Goal: Information Seeking & Learning: Learn about a topic

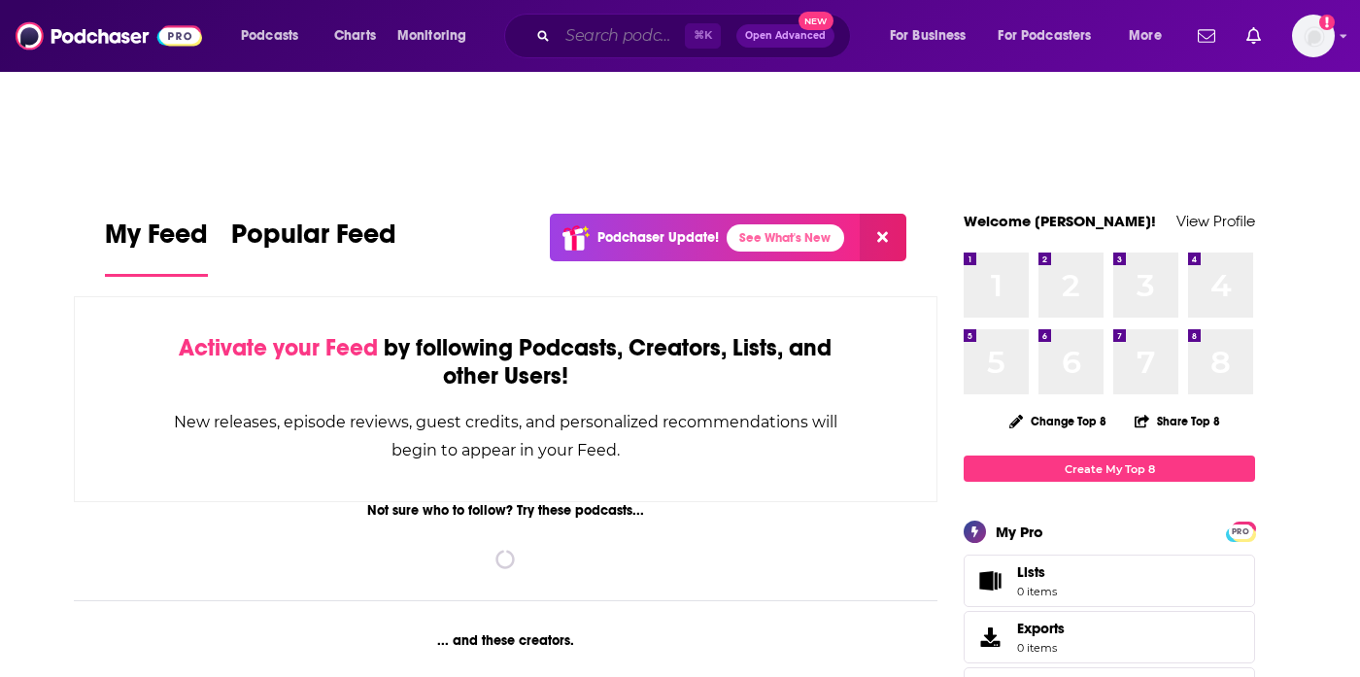
click at [639, 42] on input "Search podcasts, credits, & more..." at bounding box center [620, 35] width 127 height 31
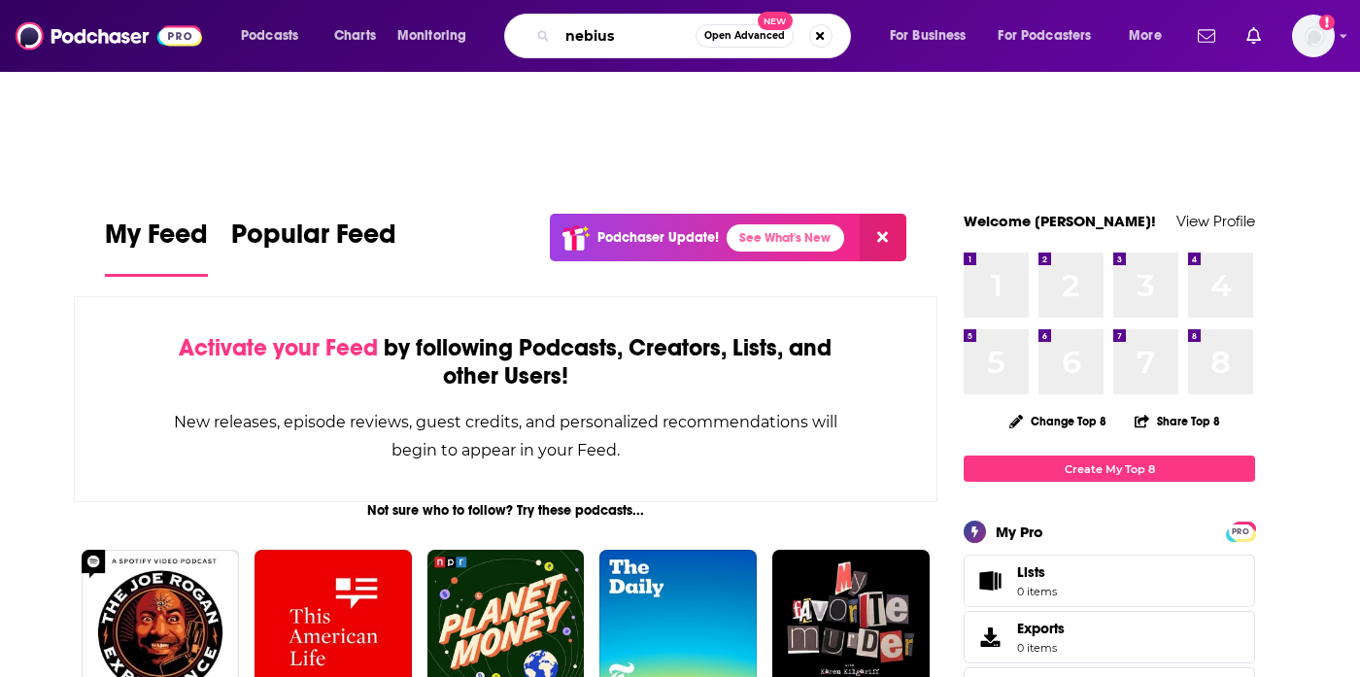
type input "nebius"
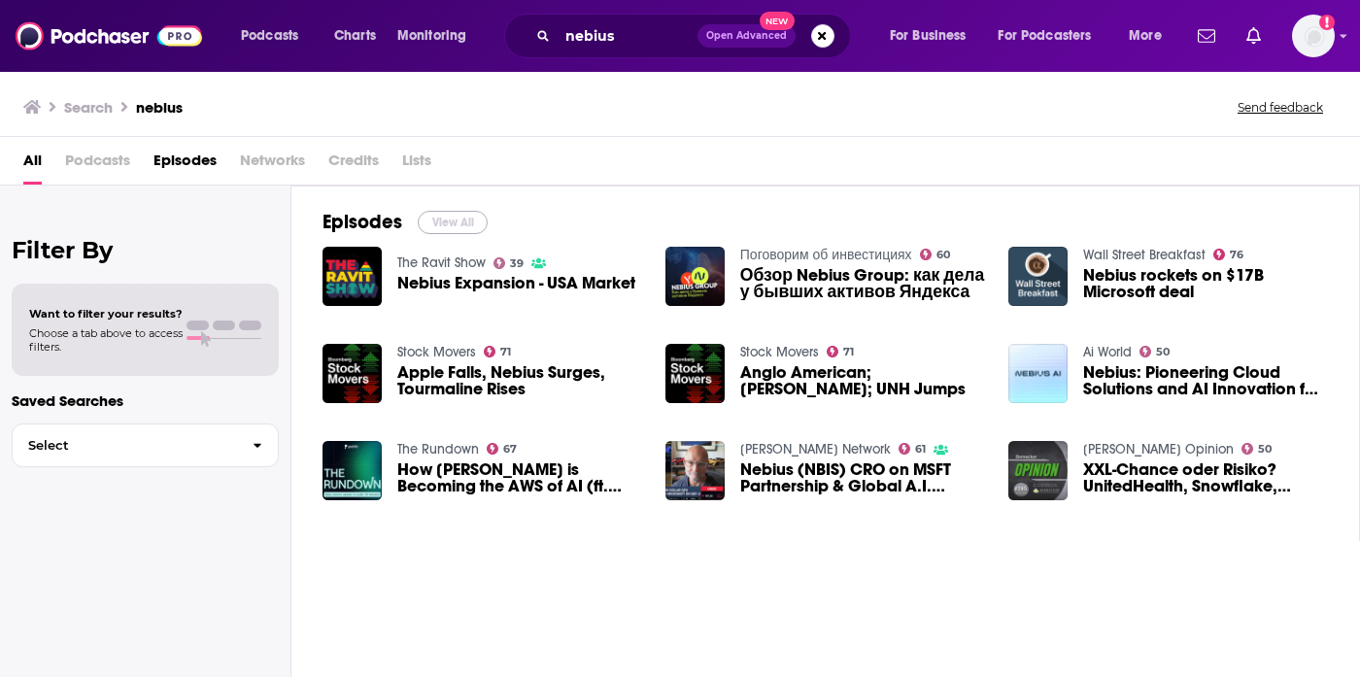
click at [445, 213] on button "View All" at bounding box center [453, 222] width 70 height 23
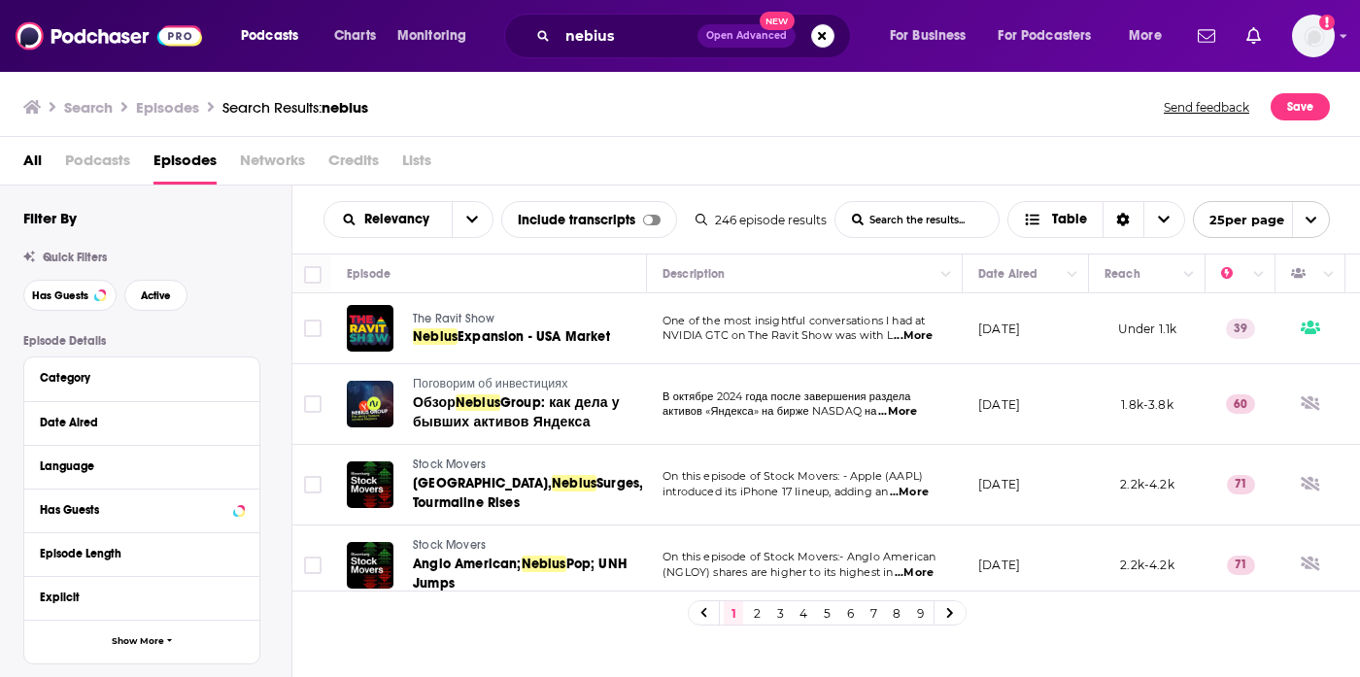
click at [756, 616] on link "2" at bounding box center [756, 612] width 19 height 23
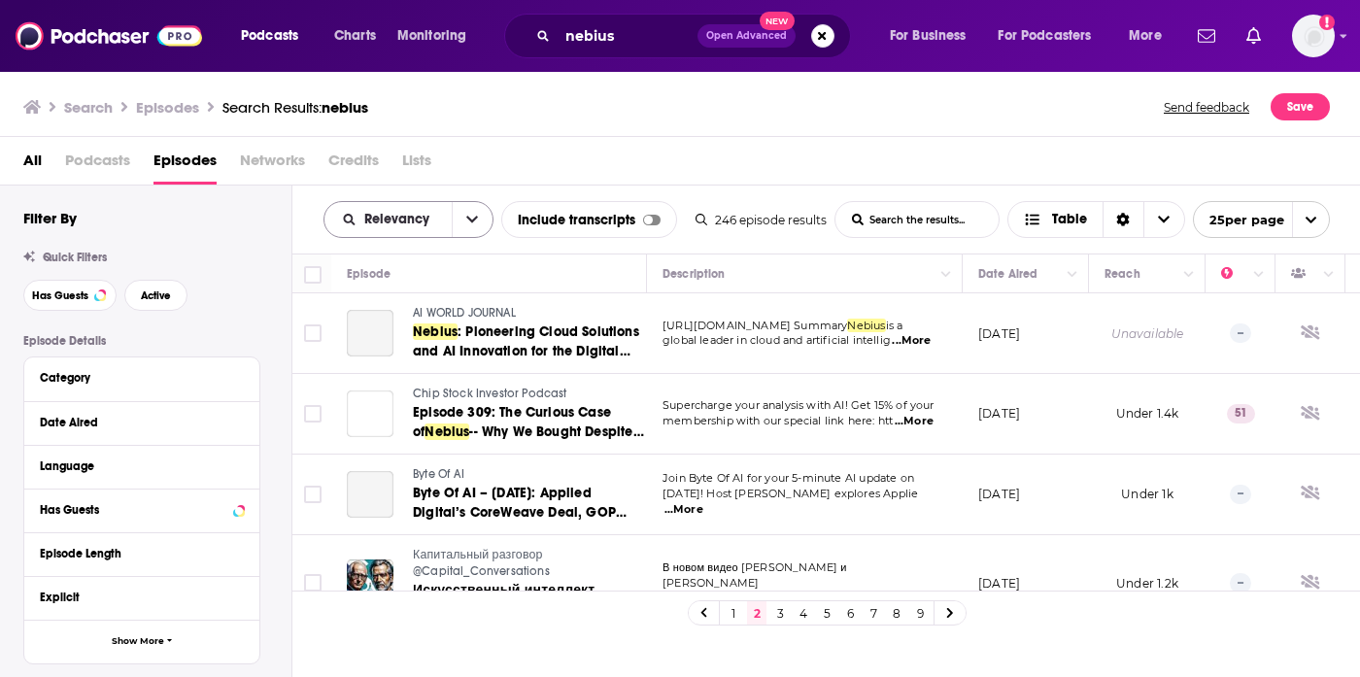
click at [464, 219] on button "open menu" at bounding box center [472, 219] width 41 height 35
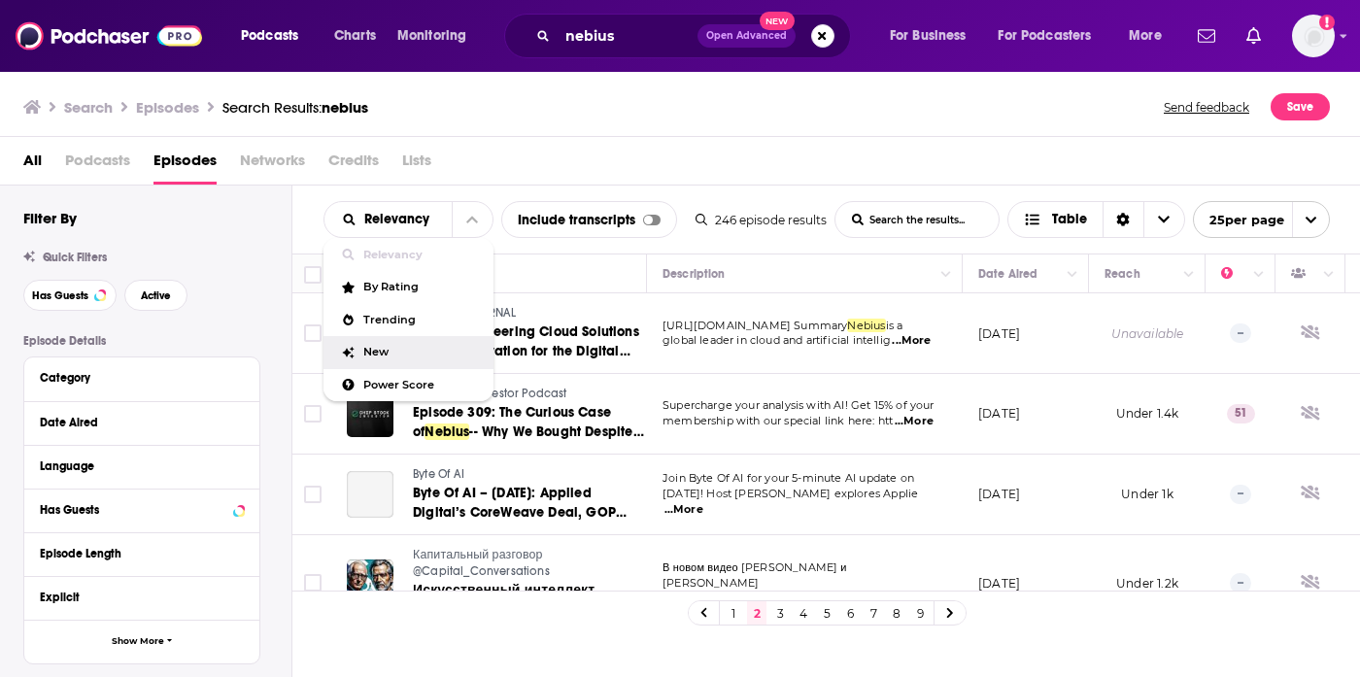
click at [397, 350] on span "New" at bounding box center [420, 352] width 115 height 11
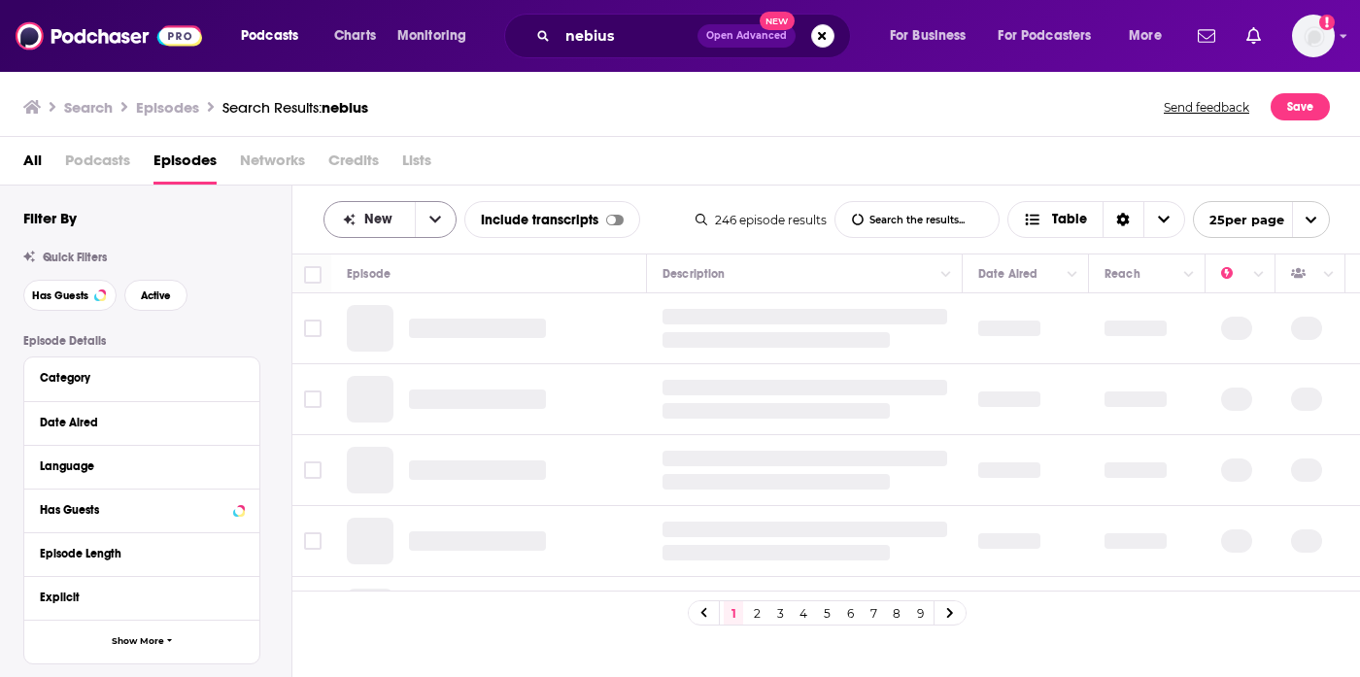
click at [431, 222] on icon "open menu" at bounding box center [435, 220] width 12 height 14
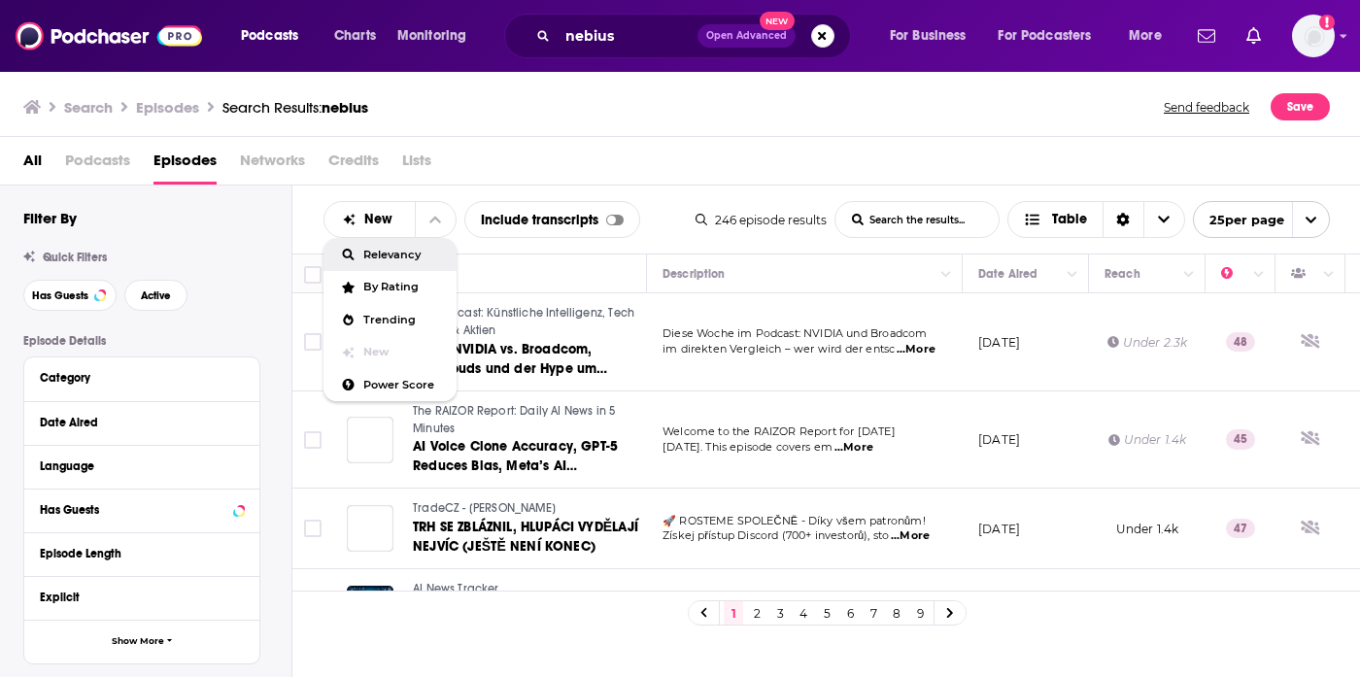
click at [397, 260] on span "Relevancy" at bounding box center [402, 255] width 78 height 11
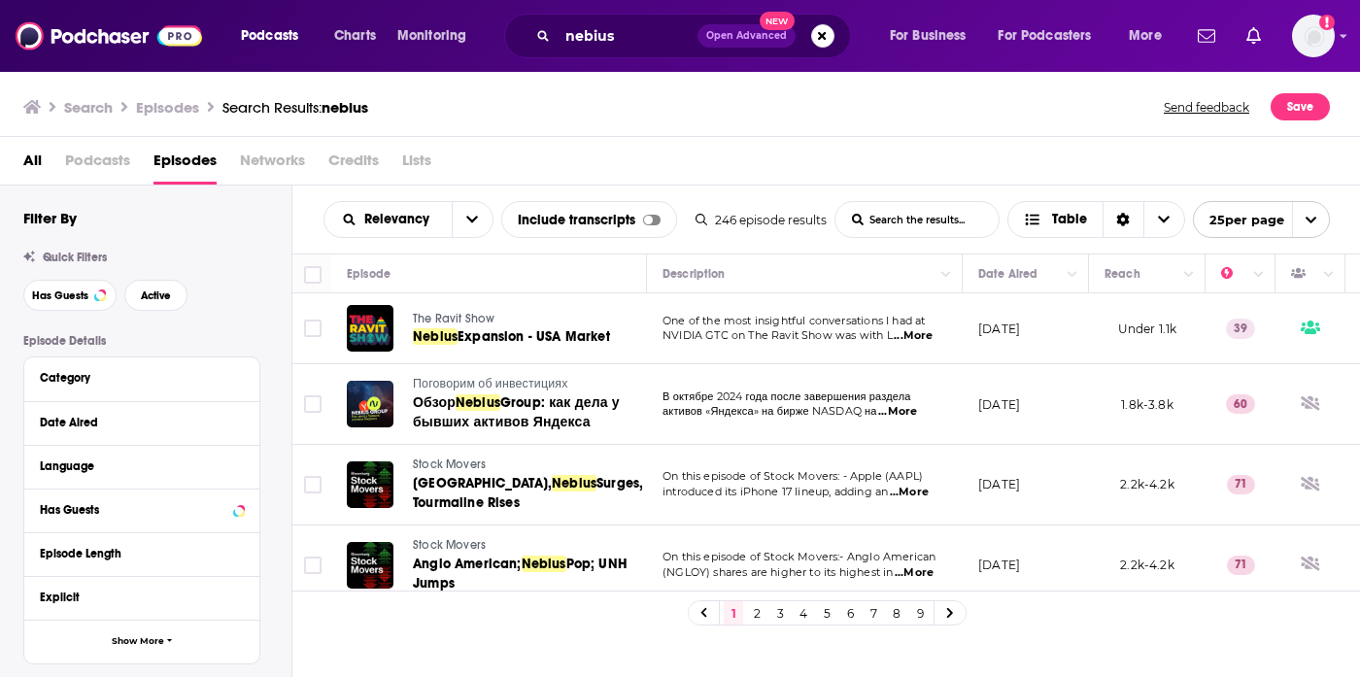
click at [1313, 219] on icon "open menu" at bounding box center [1310, 220] width 11 height 7
click at [1272, 315] on button "100 per page" at bounding box center [1261, 318] width 135 height 30
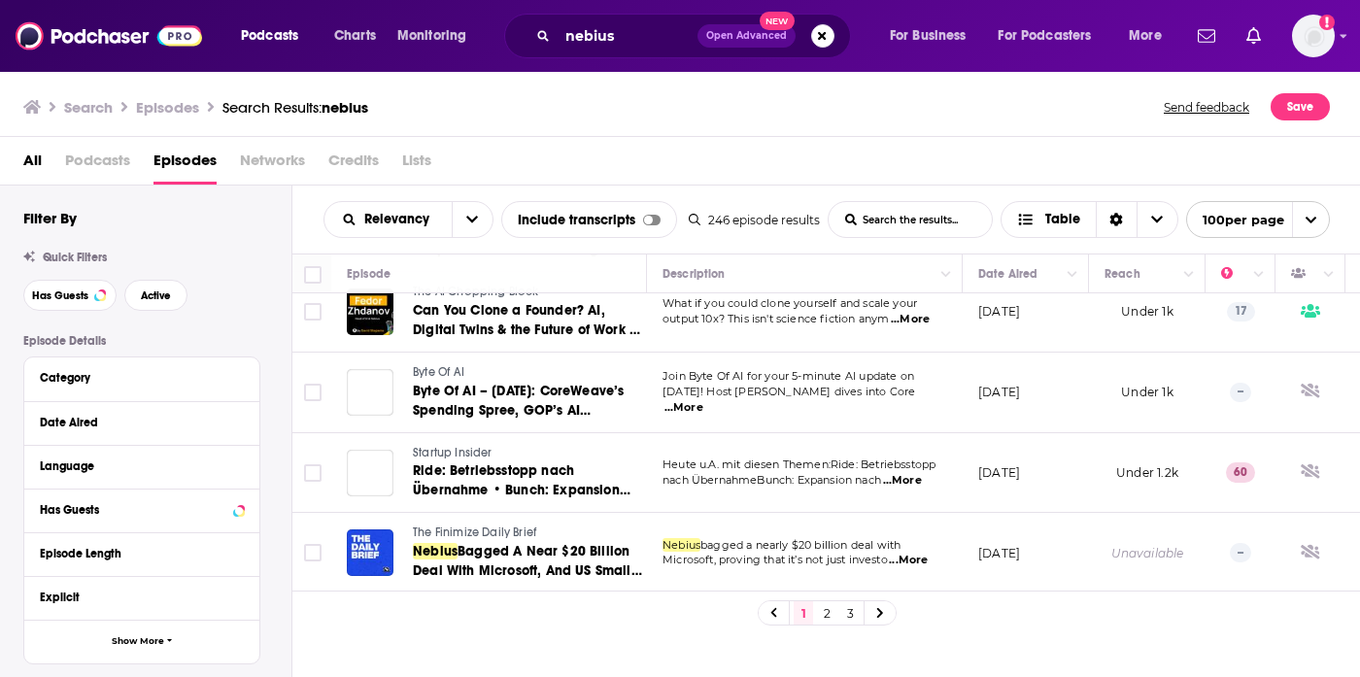
scroll to position [4976, 0]
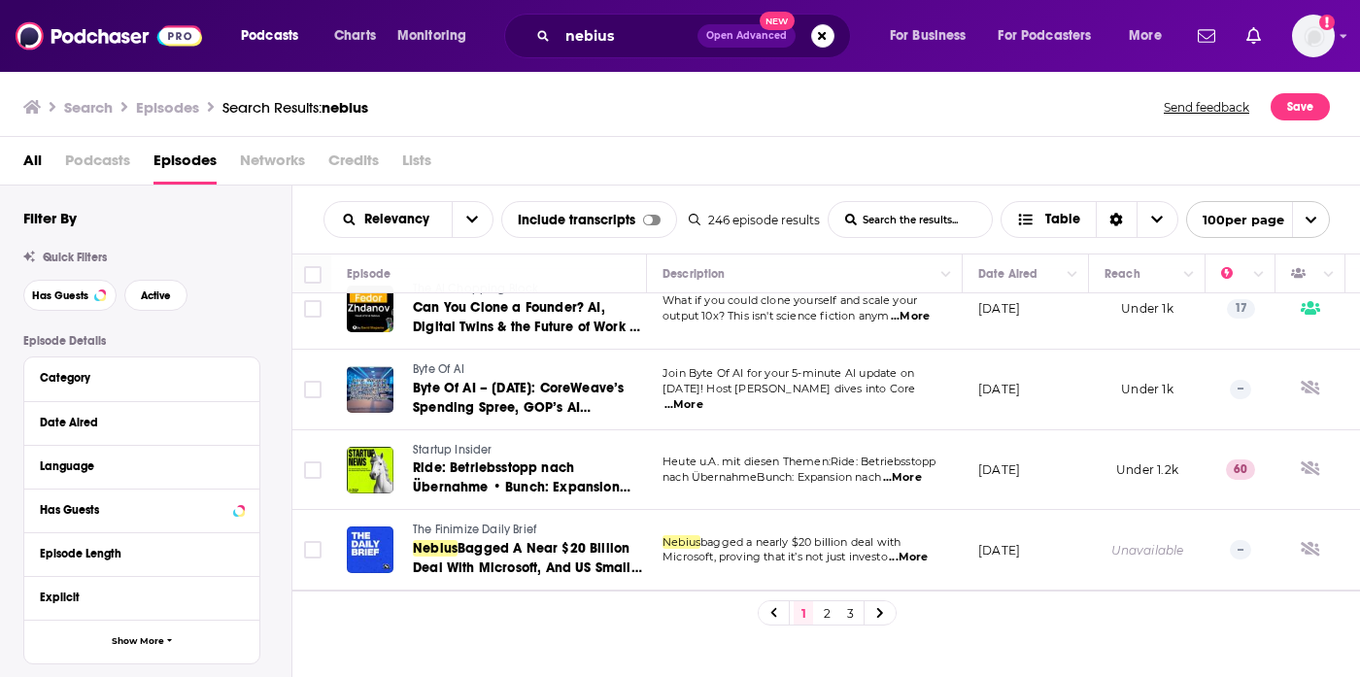
click at [823, 608] on link "2" at bounding box center [826, 612] width 19 height 23
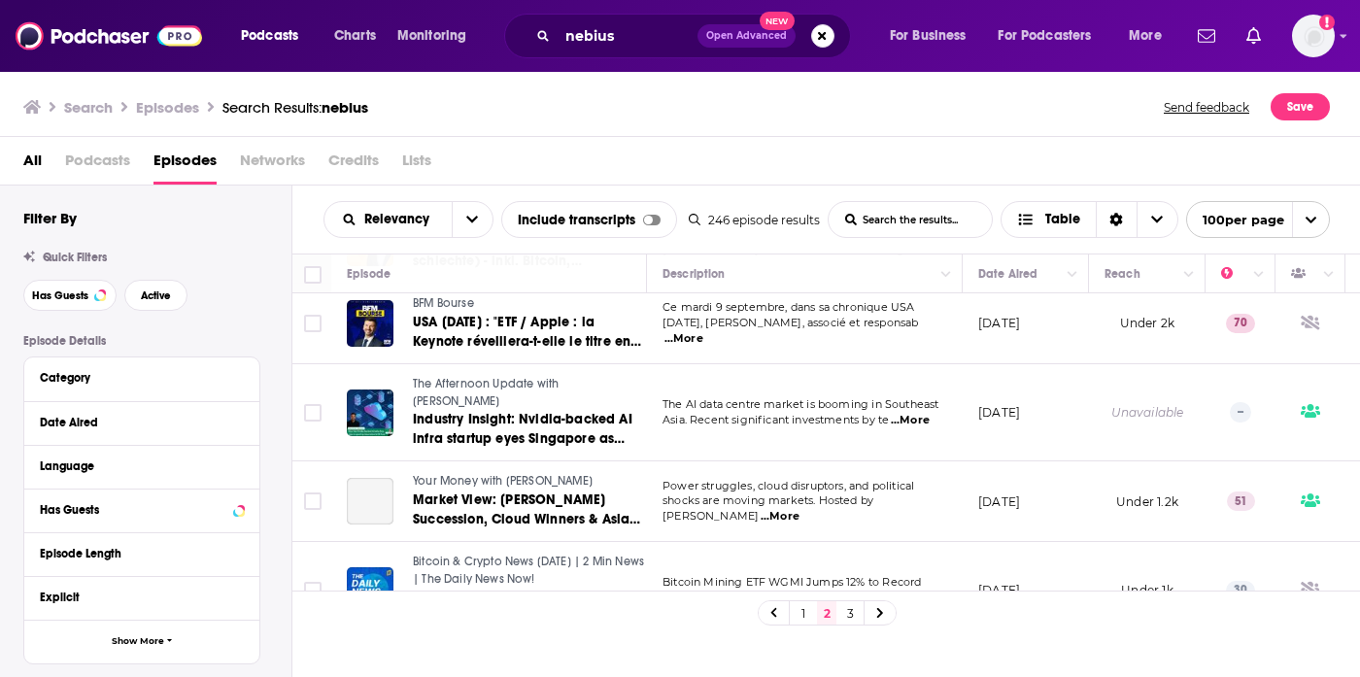
scroll to position [1708, 0]
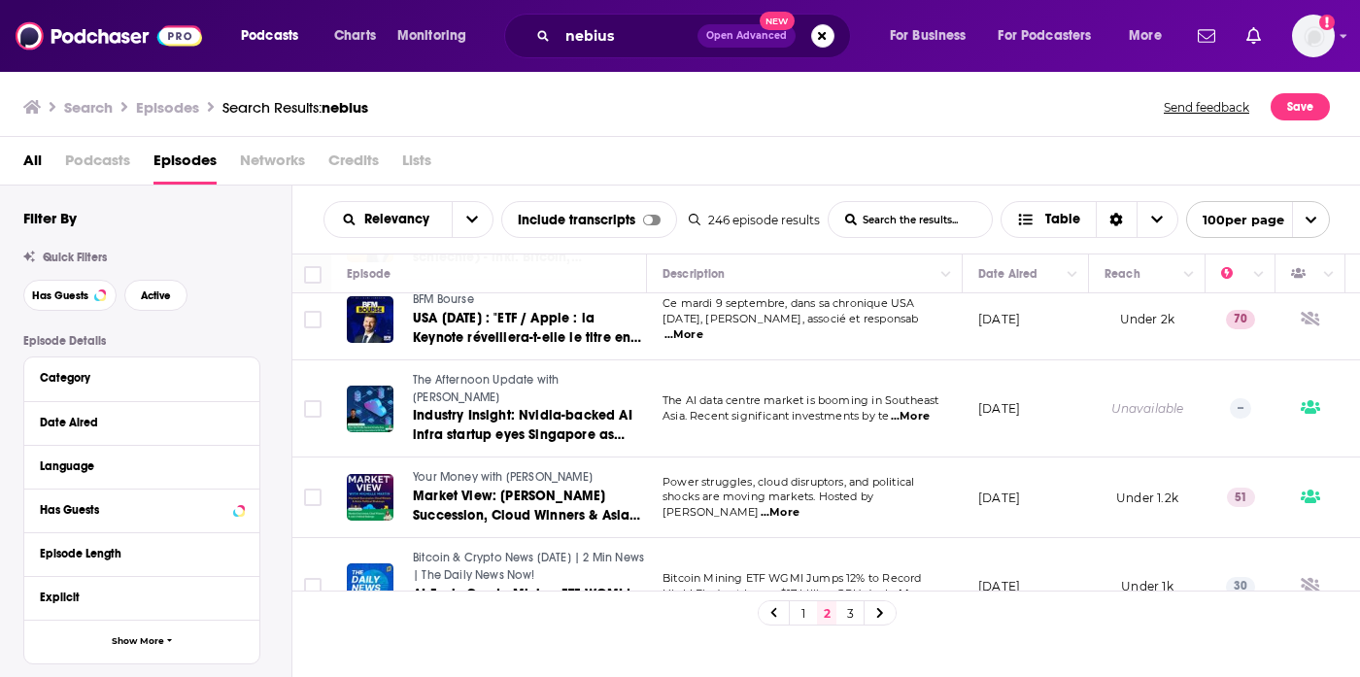
click at [847, 611] on link "3" at bounding box center [849, 612] width 19 height 23
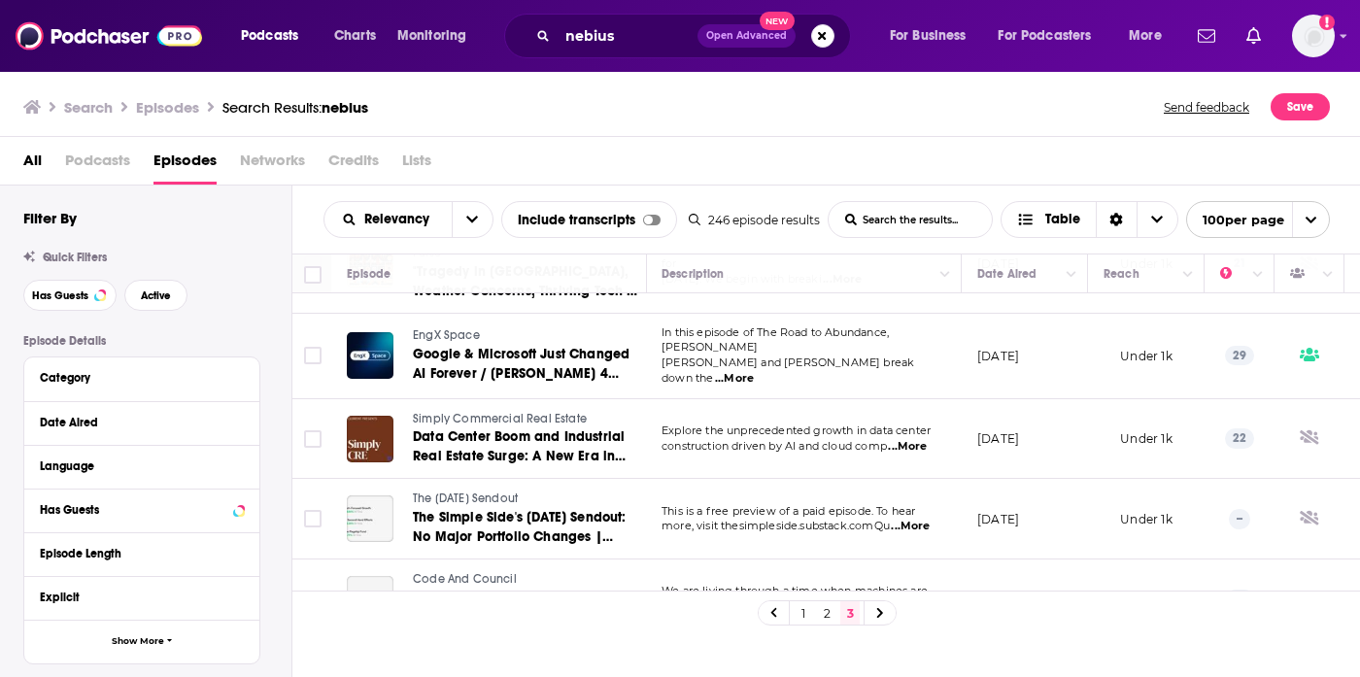
scroll to position [3414, 1]
click at [833, 616] on link "2" at bounding box center [826, 612] width 19 height 23
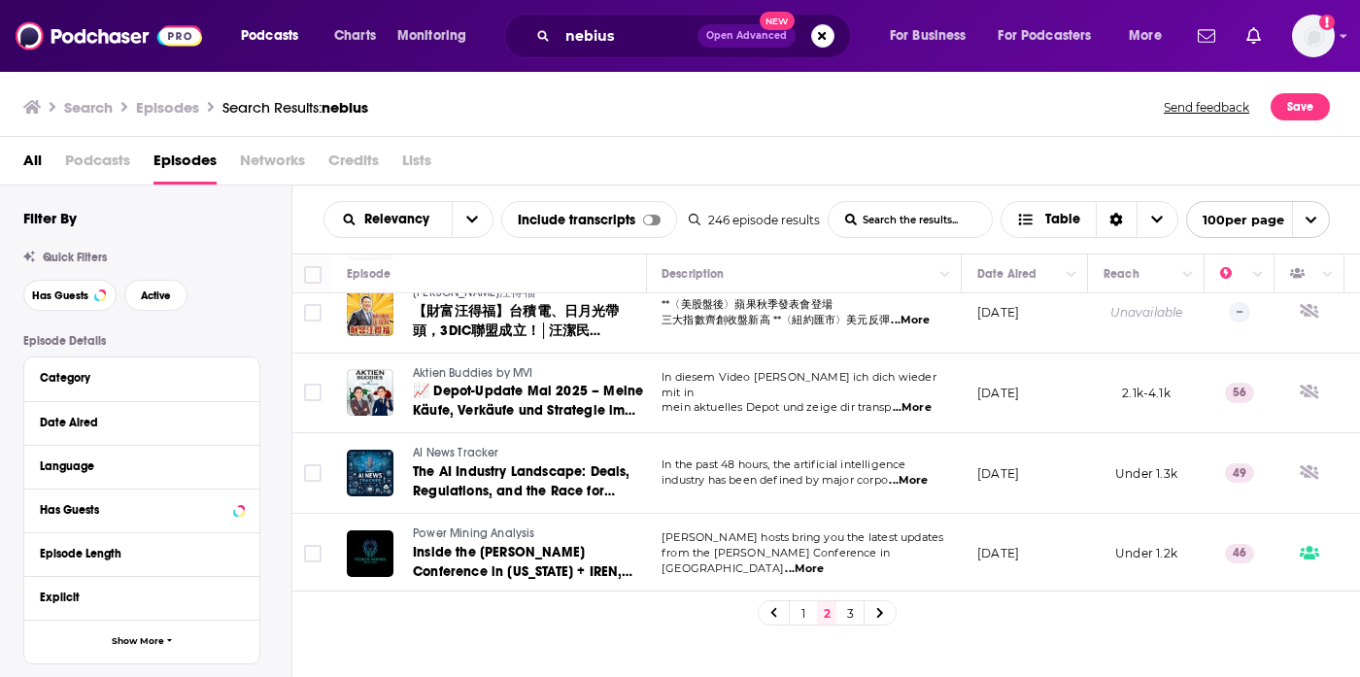
scroll to position [5317, 1]
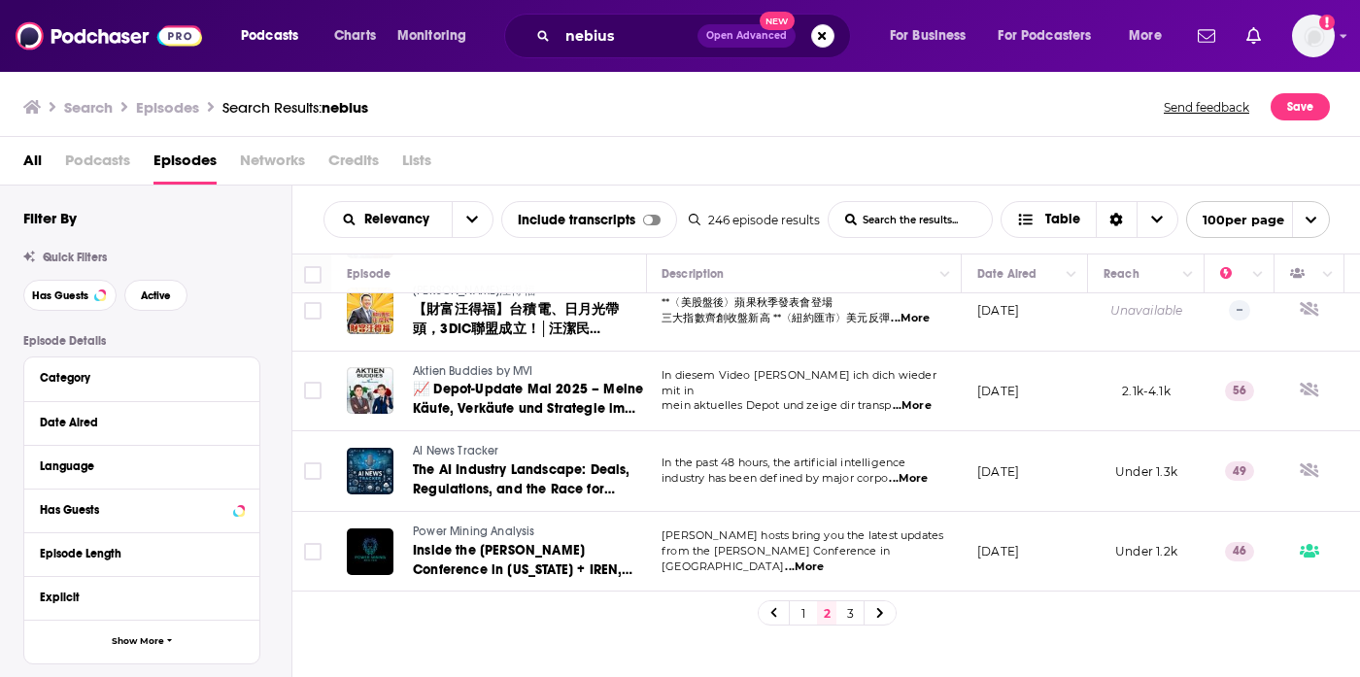
click at [911, 471] on span "...More" at bounding box center [908, 479] width 39 height 16
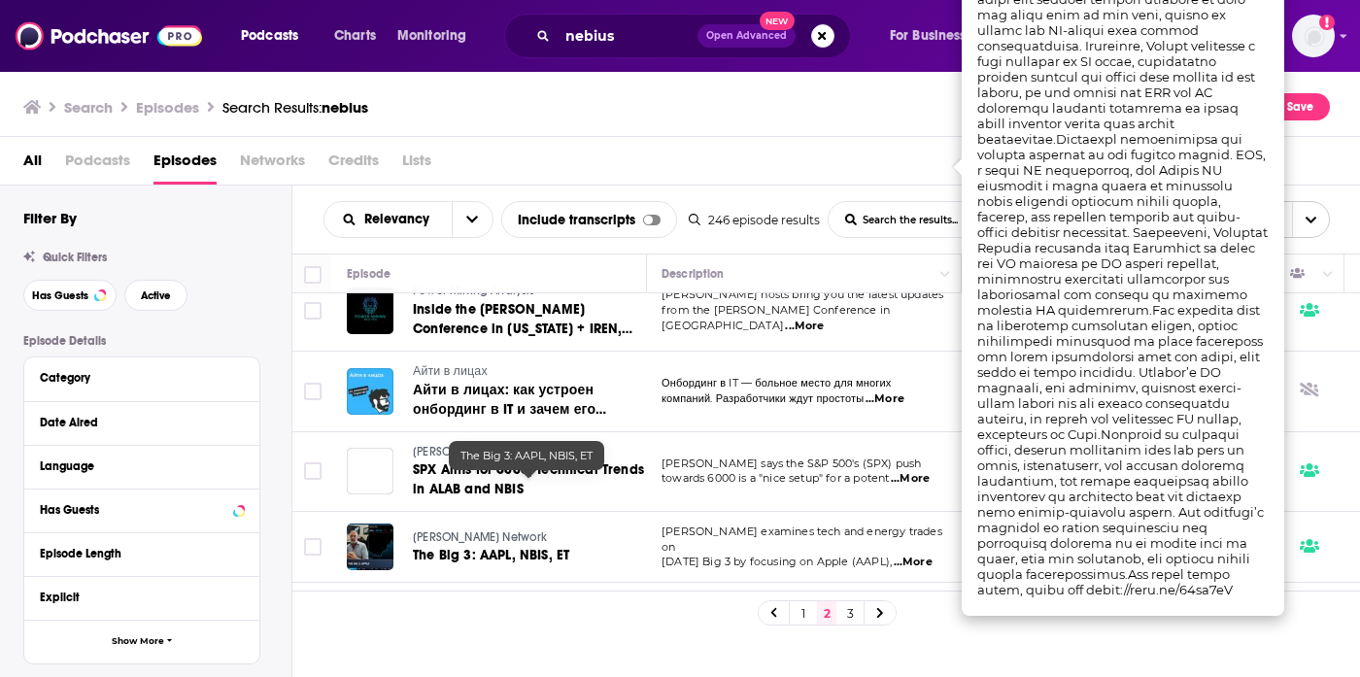
scroll to position [5559, 1]
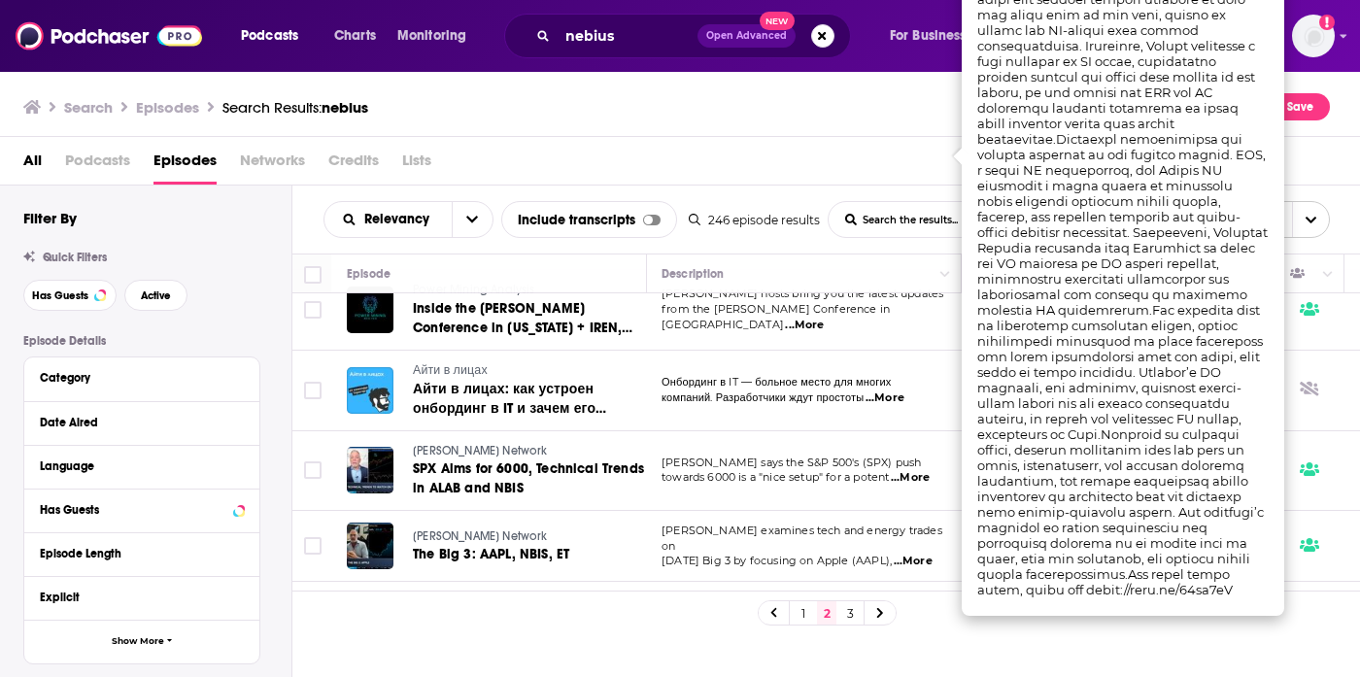
click at [909, 470] on span "...More" at bounding box center [910, 478] width 39 height 16
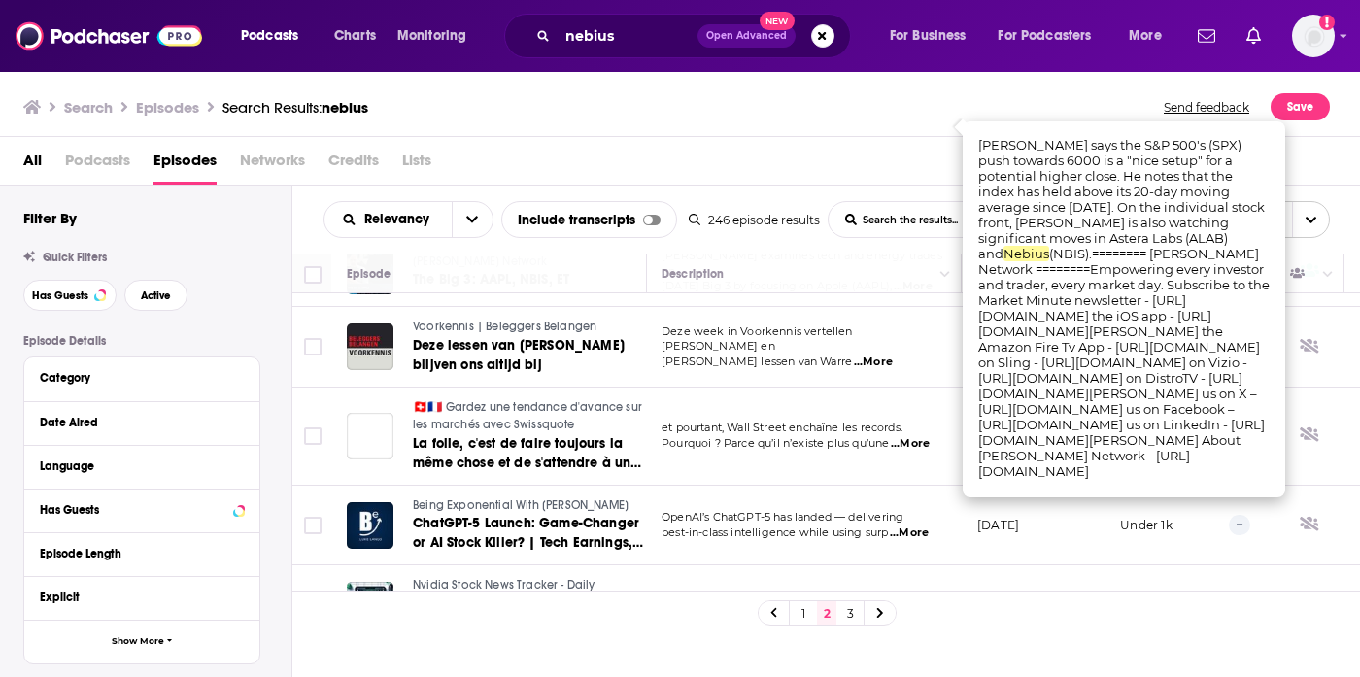
scroll to position [5835, 1]
click at [903, 523] on span "...More" at bounding box center [909, 531] width 39 height 16
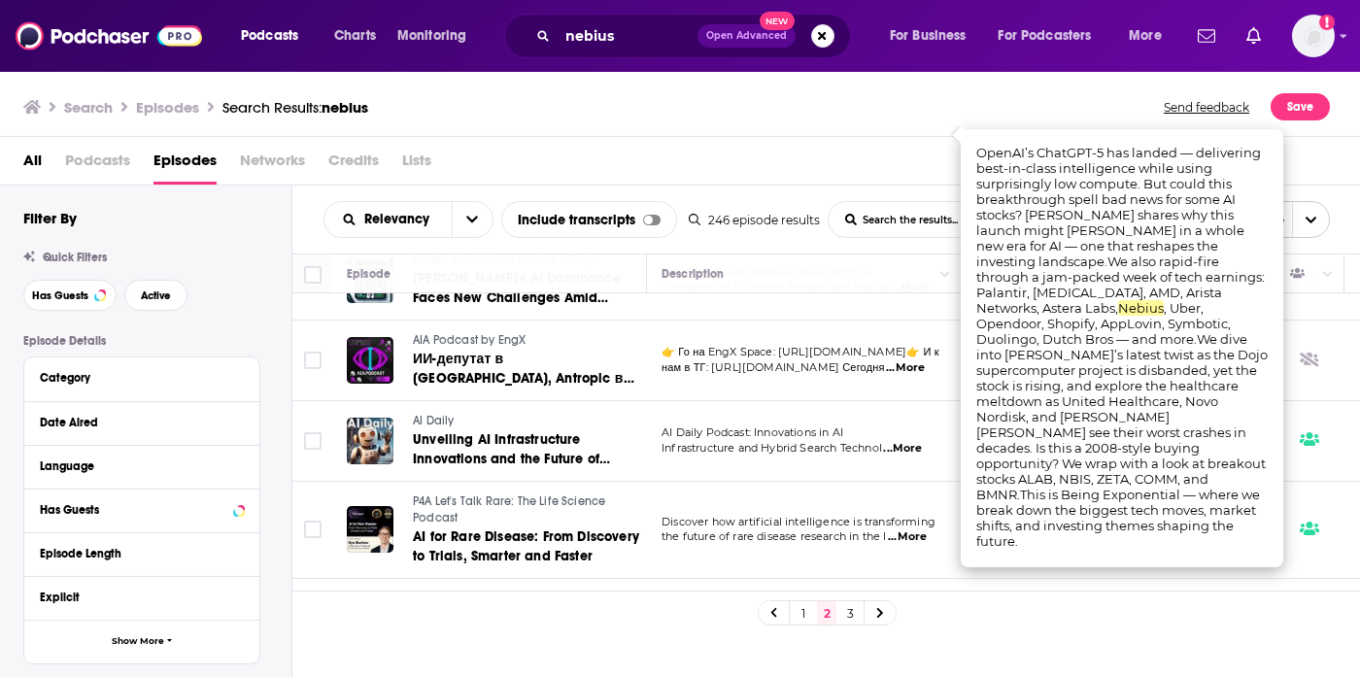
scroll to position [6157, 1]
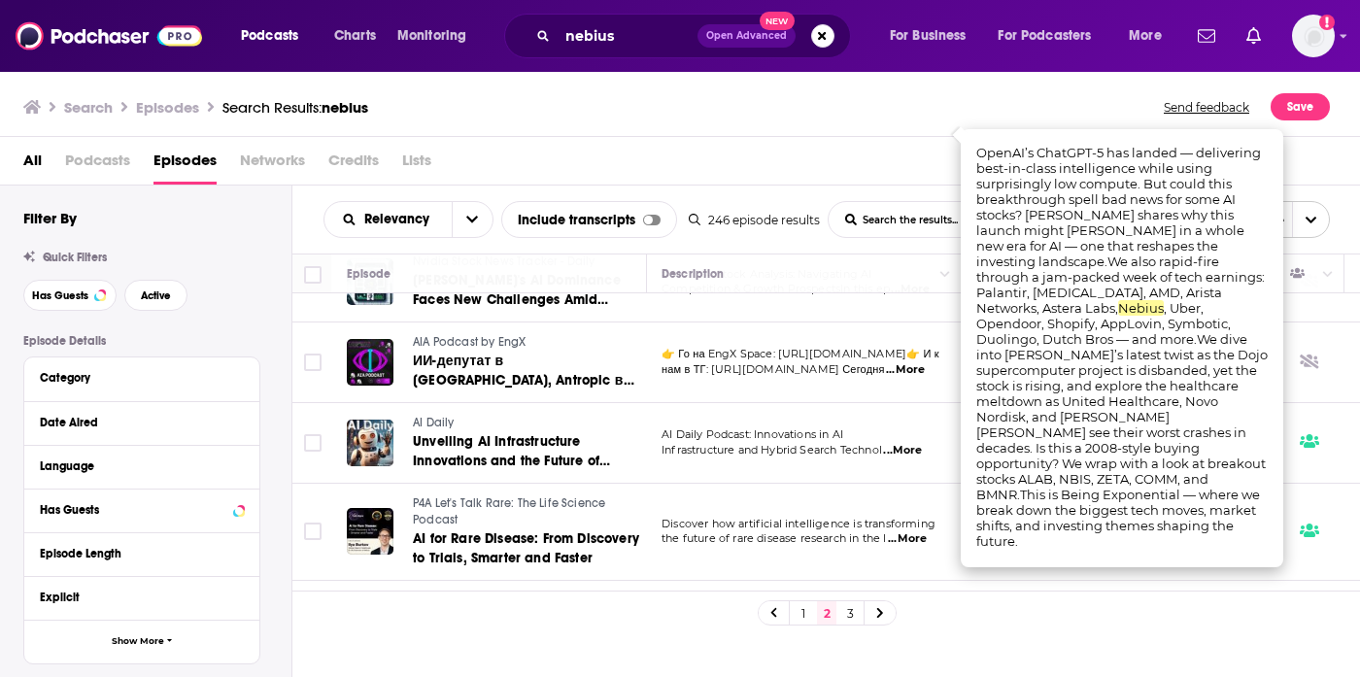
click at [904, 443] on span "...More" at bounding box center [902, 451] width 39 height 16
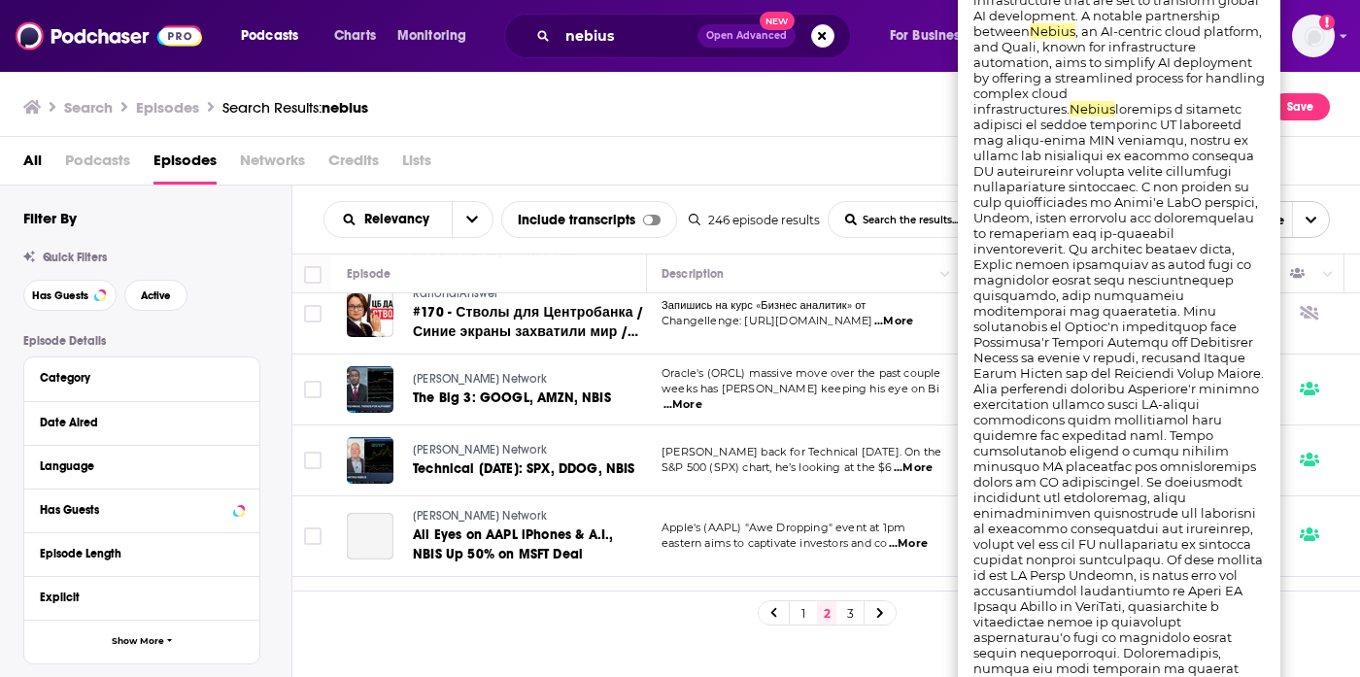
scroll to position [6658, 0]
click at [636, 624] on div "1 2 3" at bounding box center [826, 612] width 1068 height 44
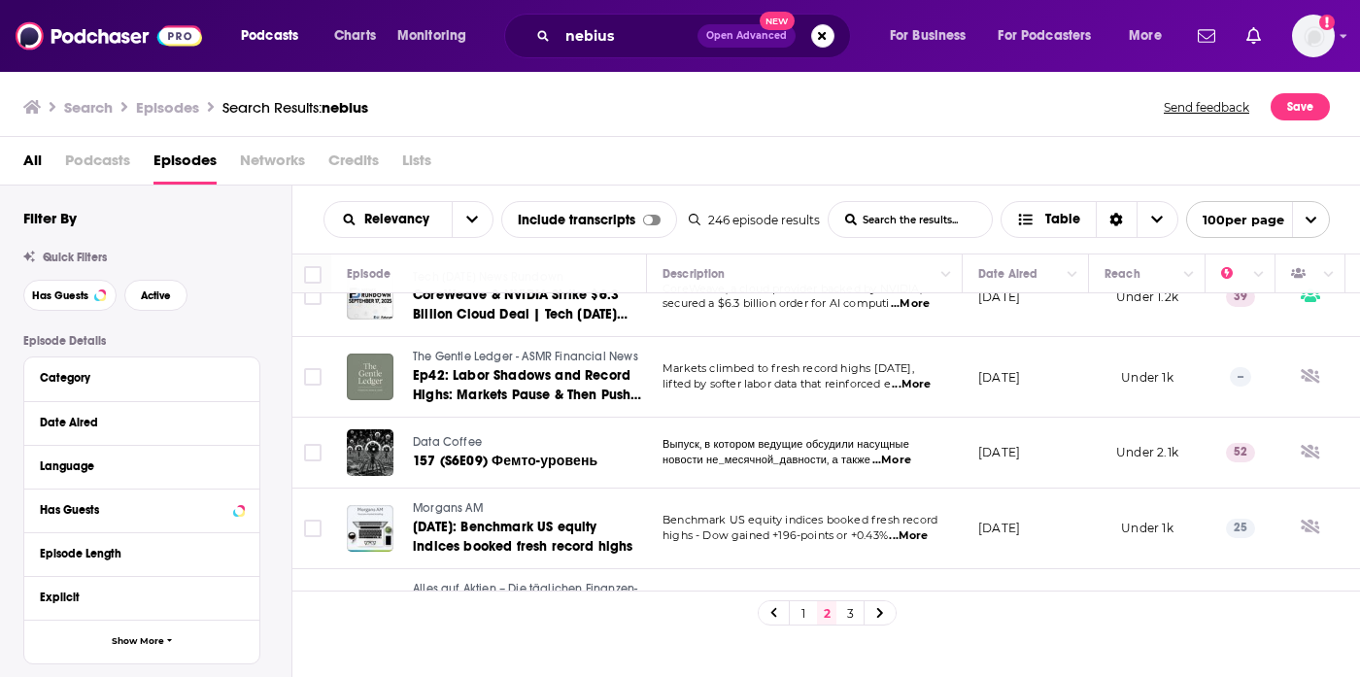
scroll to position [7061, 0]
click at [854, 620] on link "3" at bounding box center [849, 612] width 19 height 23
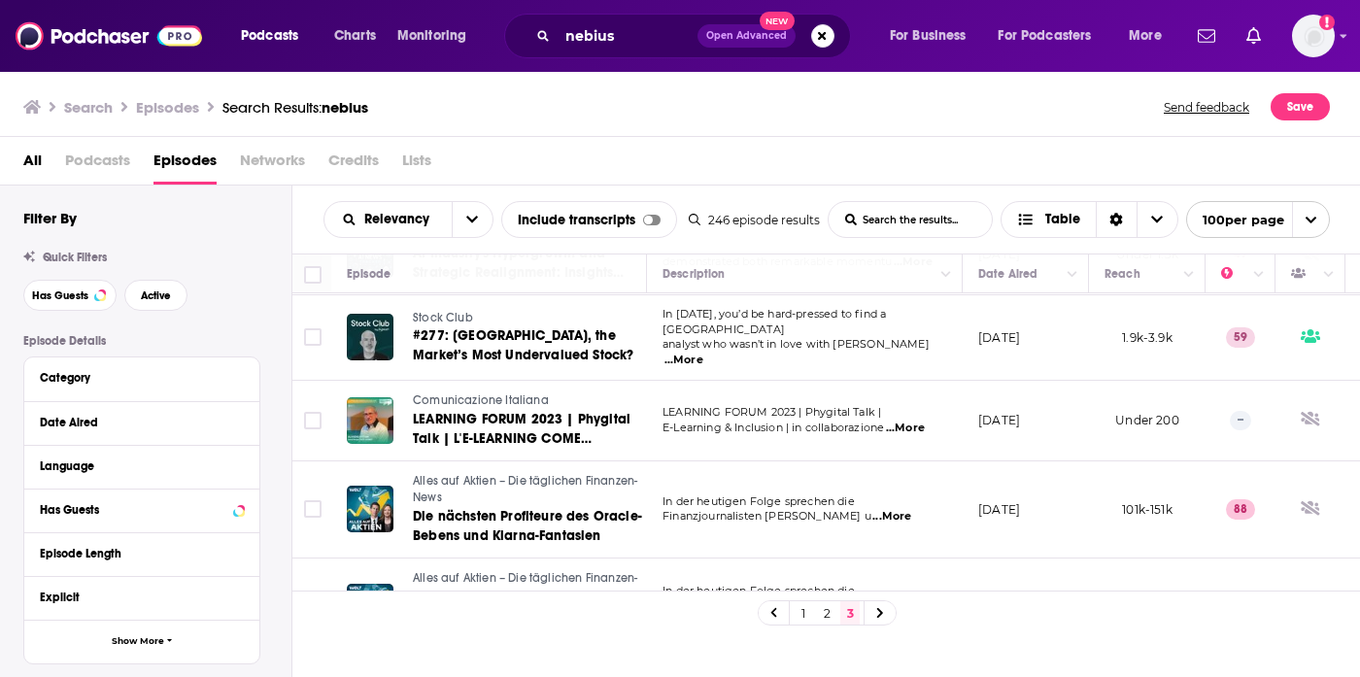
scroll to position [476, 0]
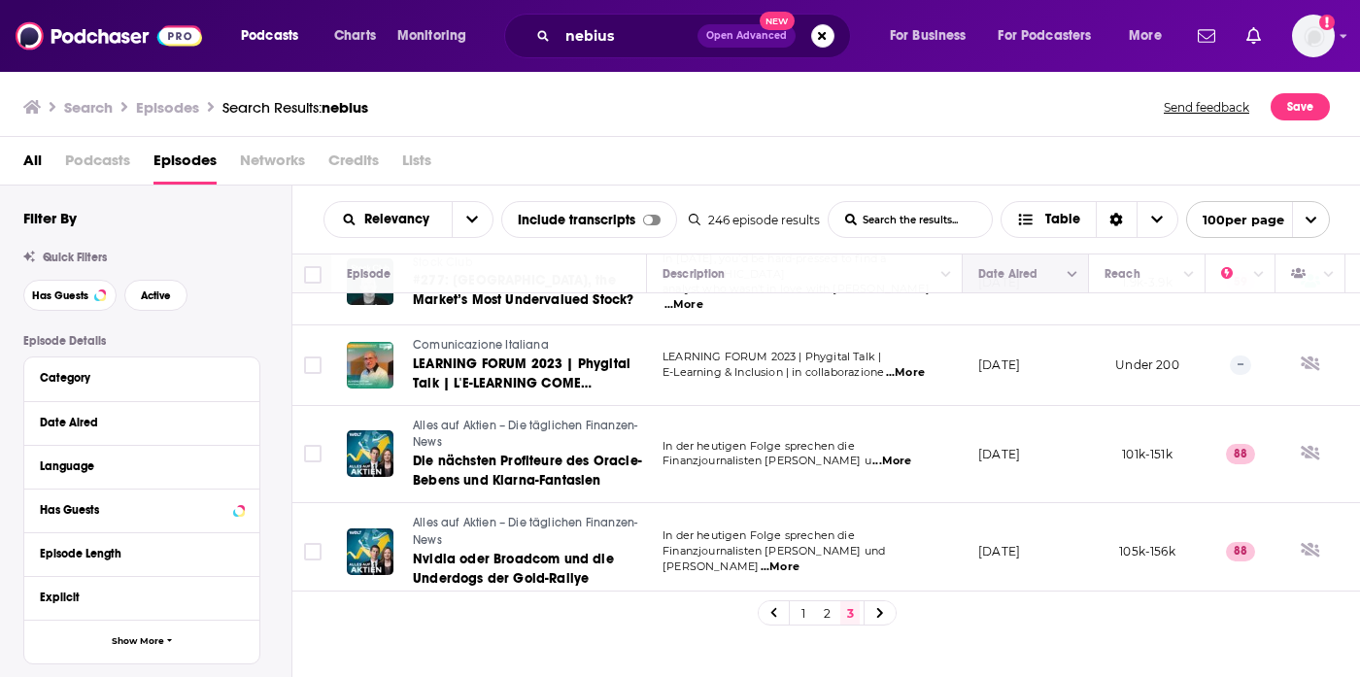
click at [1038, 277] on button "Move" at bounding box center [1023, 273] width 94 height 23
click at [1070, 270] on icon "Column Actions" at bounding box center [1072, 275] width 10 height 12
click at [1072, 282] on div at bounding box center [680, 338] width 1360 height 677
click at [1057, 224] on span "Table" at bounding box center [1062, 220] width 35 height 14
click at [1038, 156] on div "All Podcasts Episodes Networks Credits Lists" at bounding box center [684, 165] width 1322 height 40
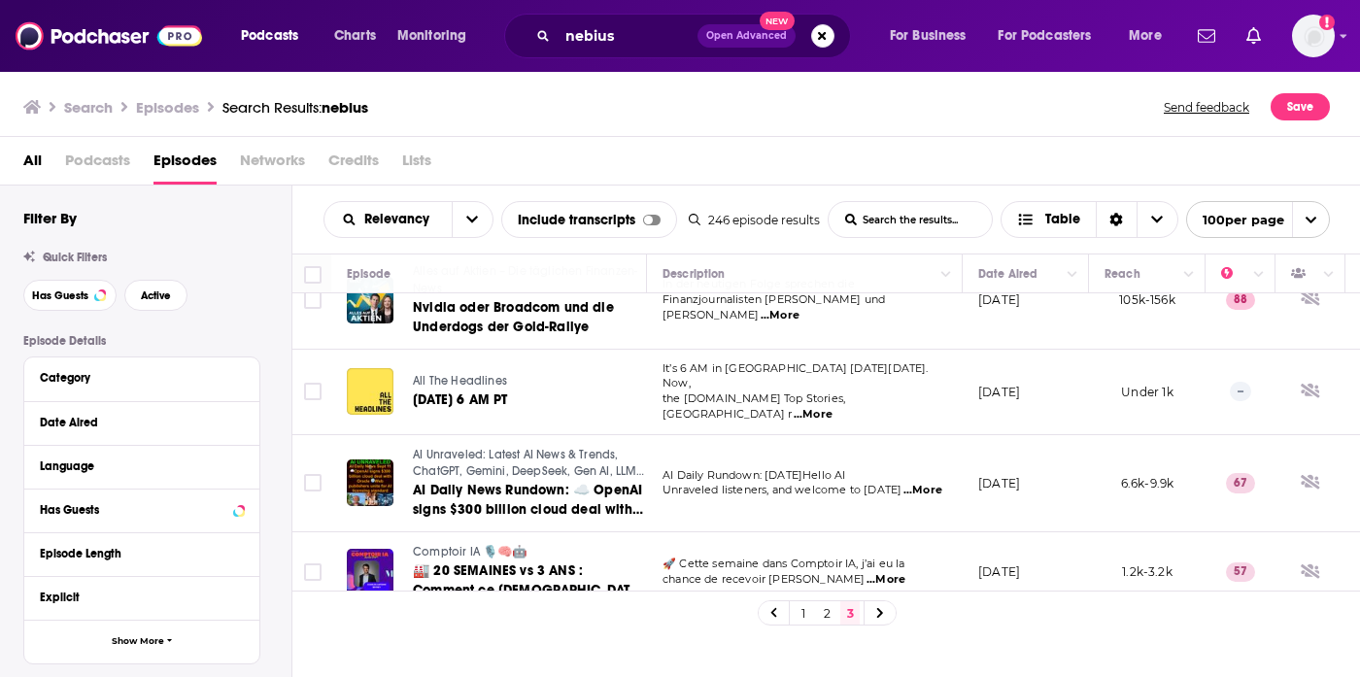
scroll to position [758, 0]
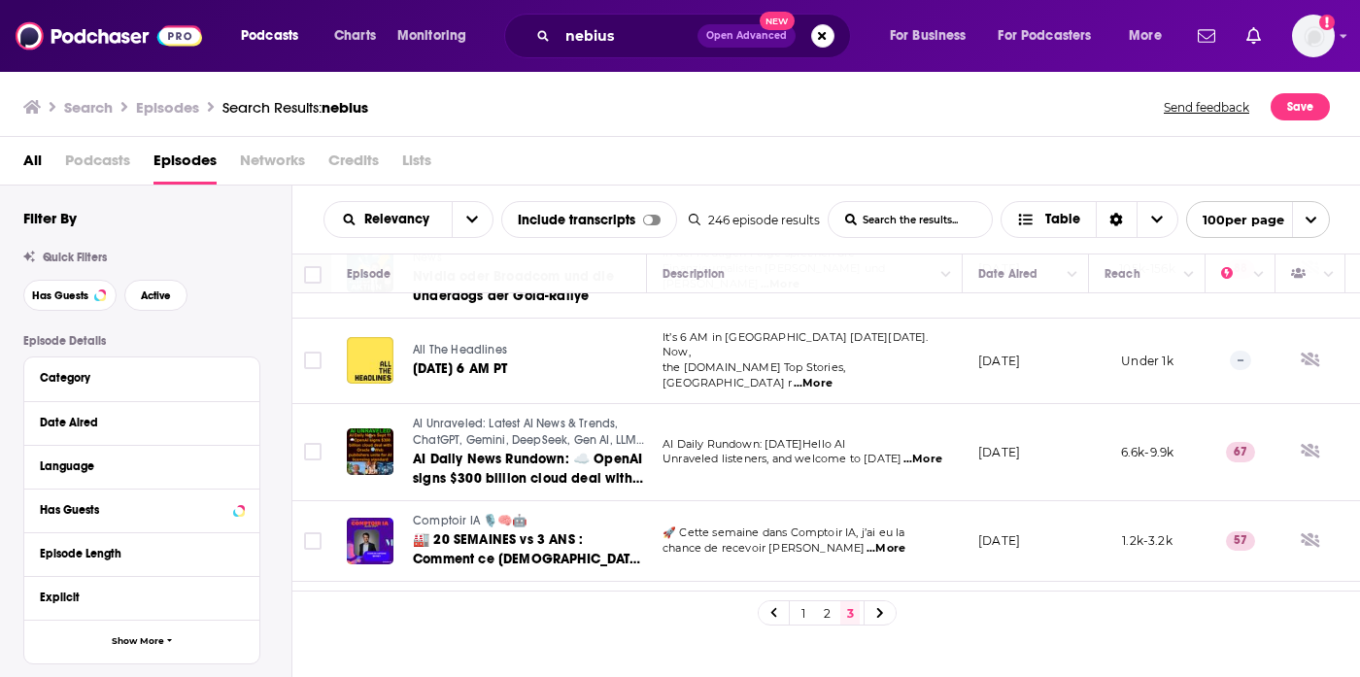
click at [883, 613] on icon at bounding box center [880, 613] width 8 height 12
click at [804, 613] on link "1" at bounding box center [802, 612] width 19 height 23
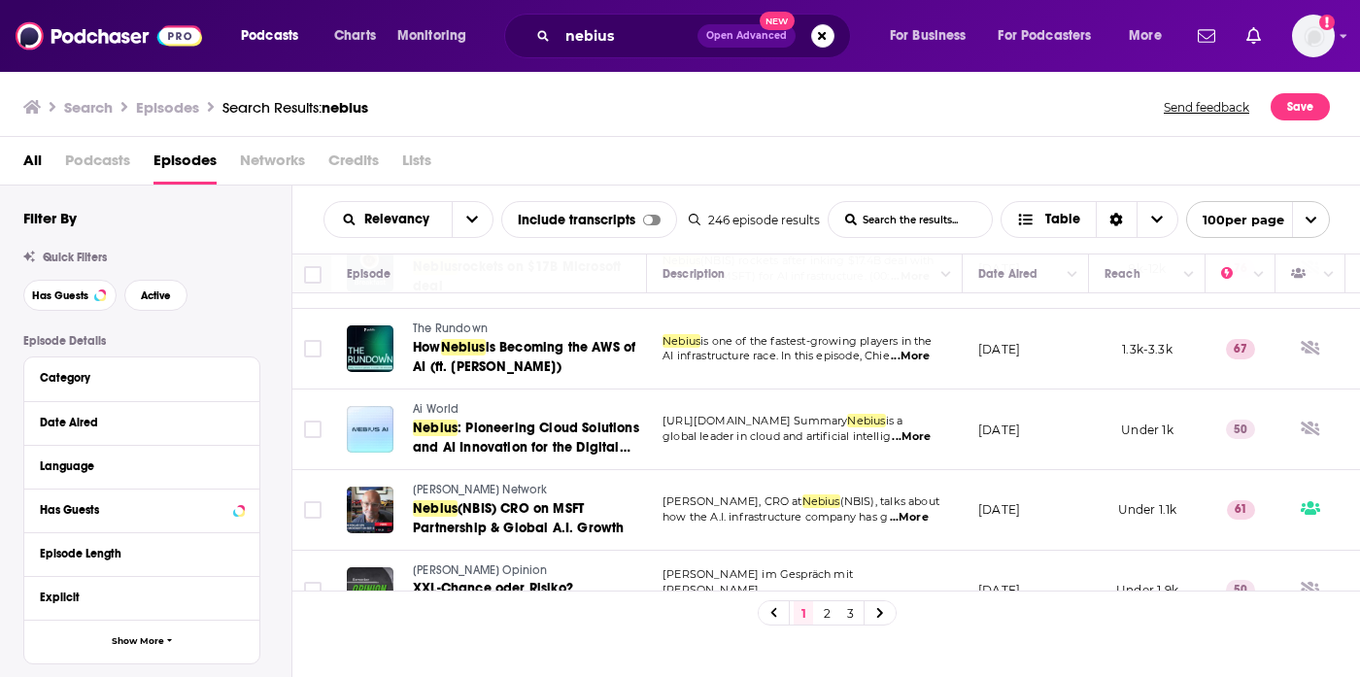
scroll to position [374, 0]
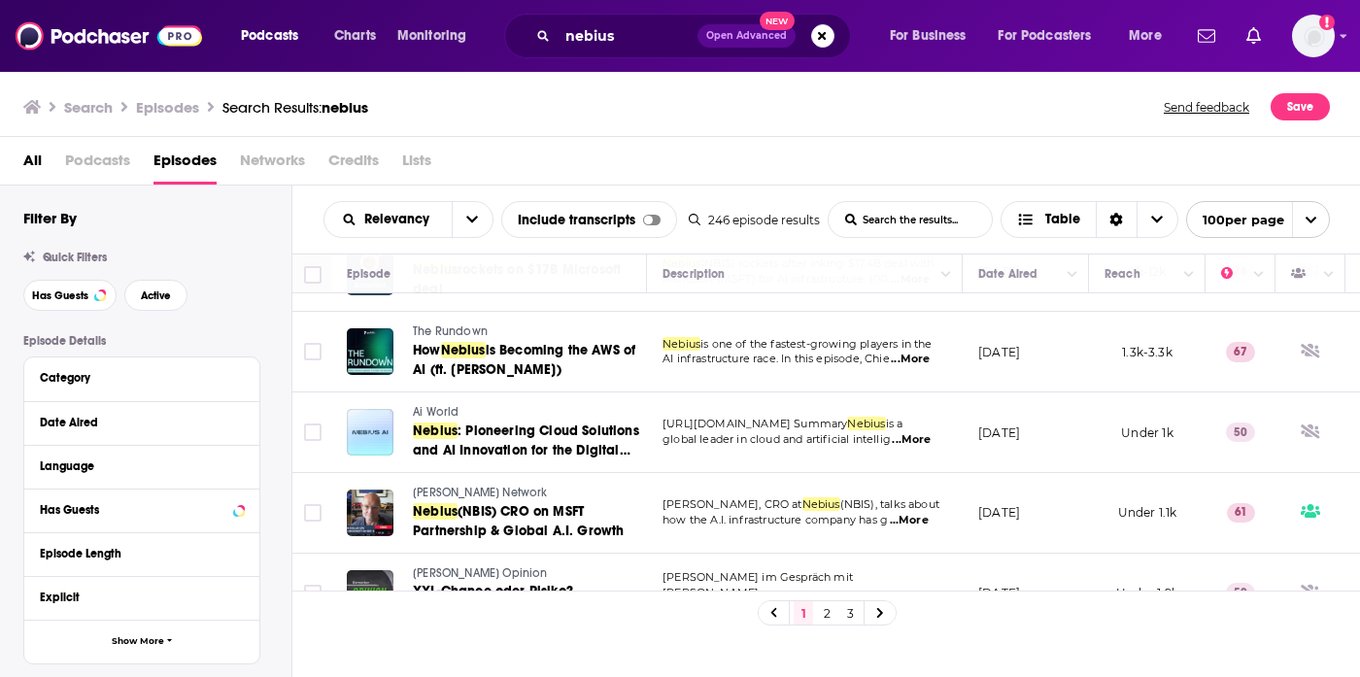
click at [925, 442] on span "...More" at bounding box center [910, 440] width 39 height 16
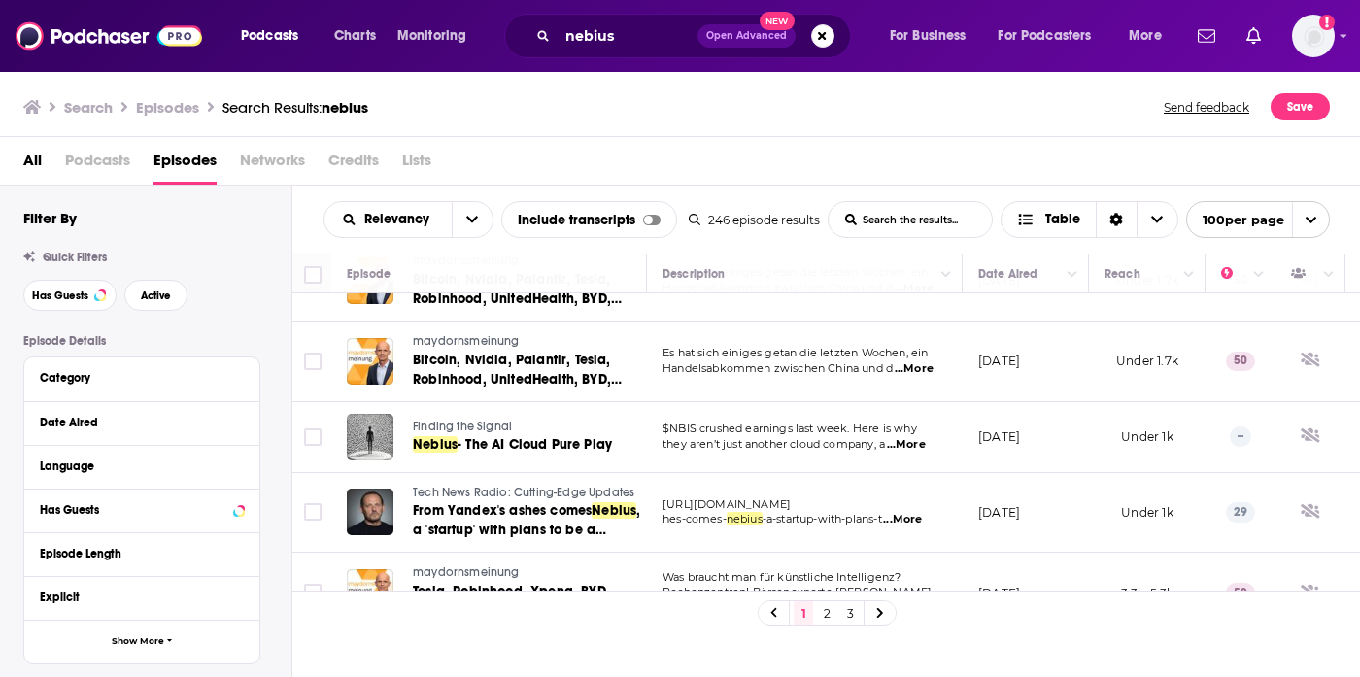
scroll to position [2883, 0]
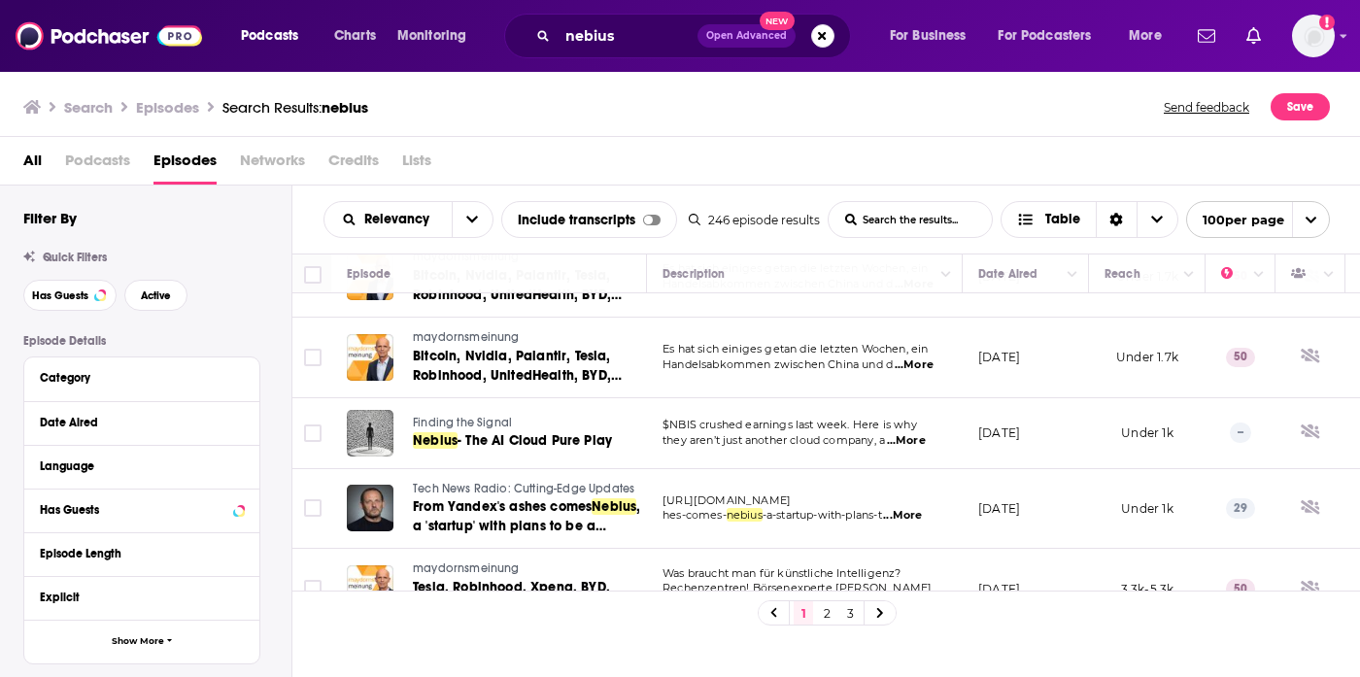
click at [822, 610] on link "2" at bounding box center [826, 612] width 19 height 23
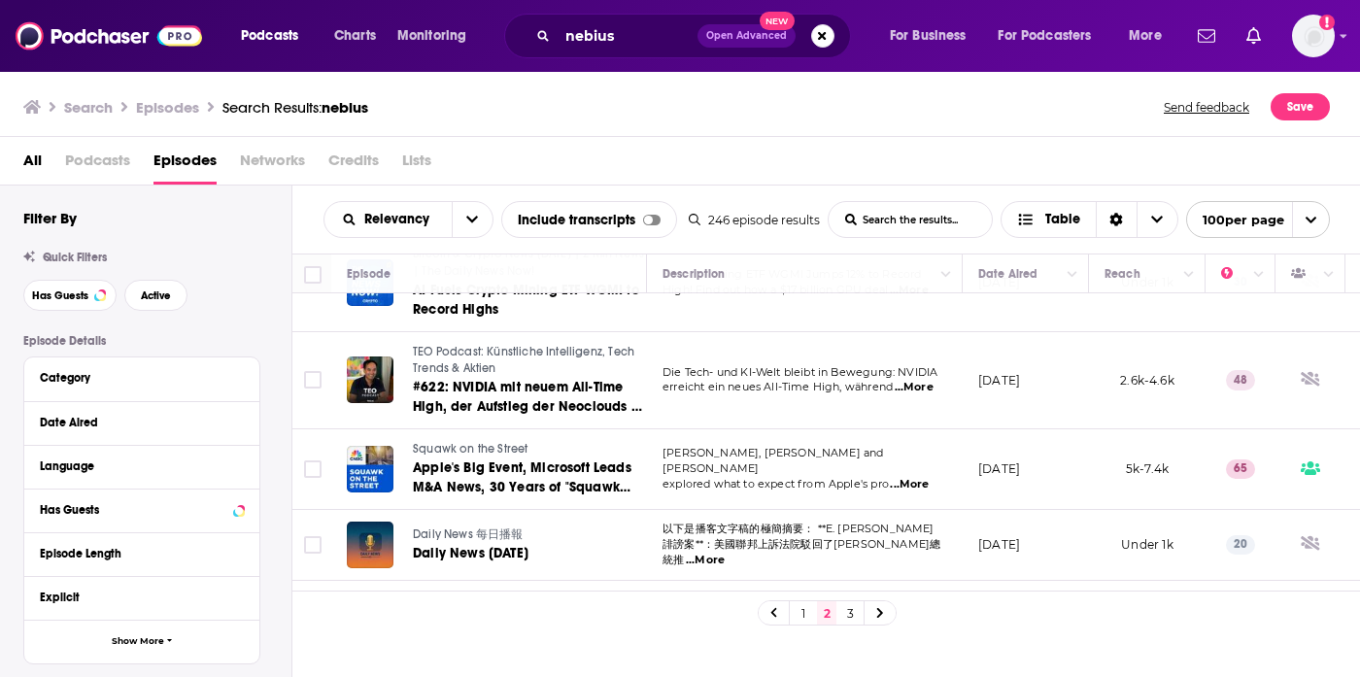
scroll to position [2013, 0]
click at [903, 476] on span "...More" at bounding box center [909, 484] width 39 height 16
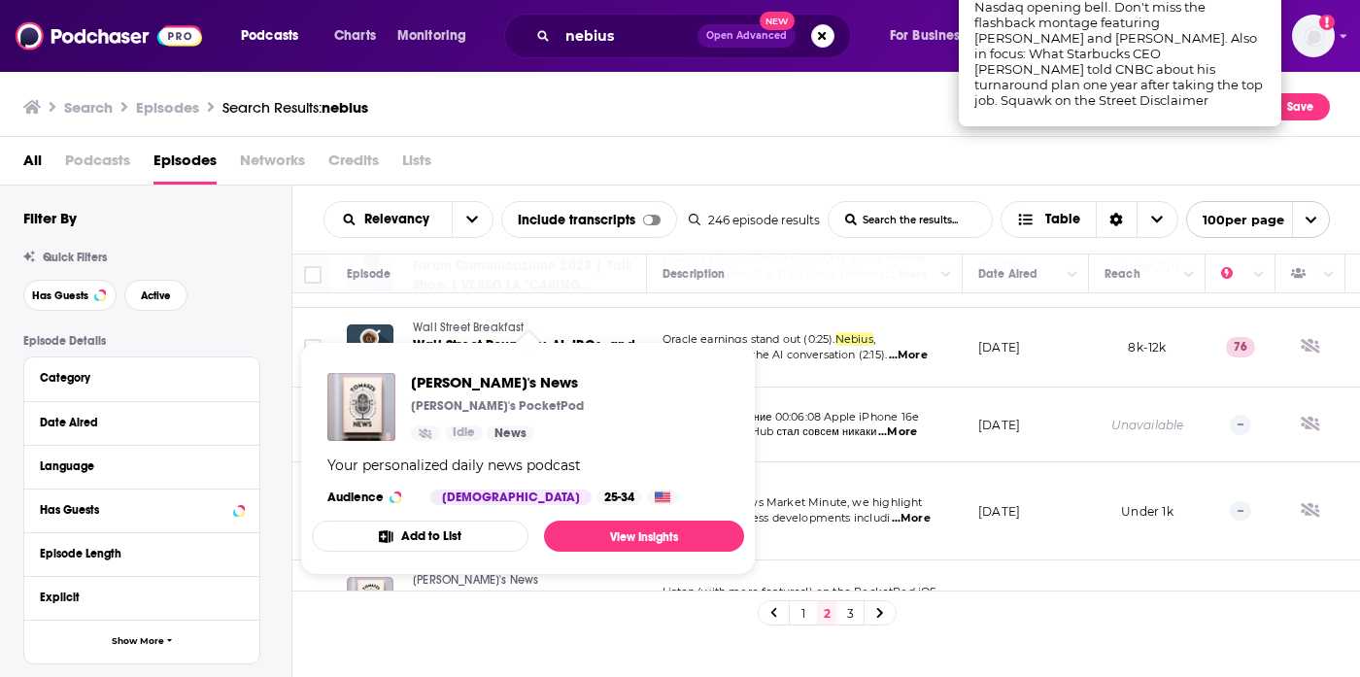
scroll to position [2659, 0]
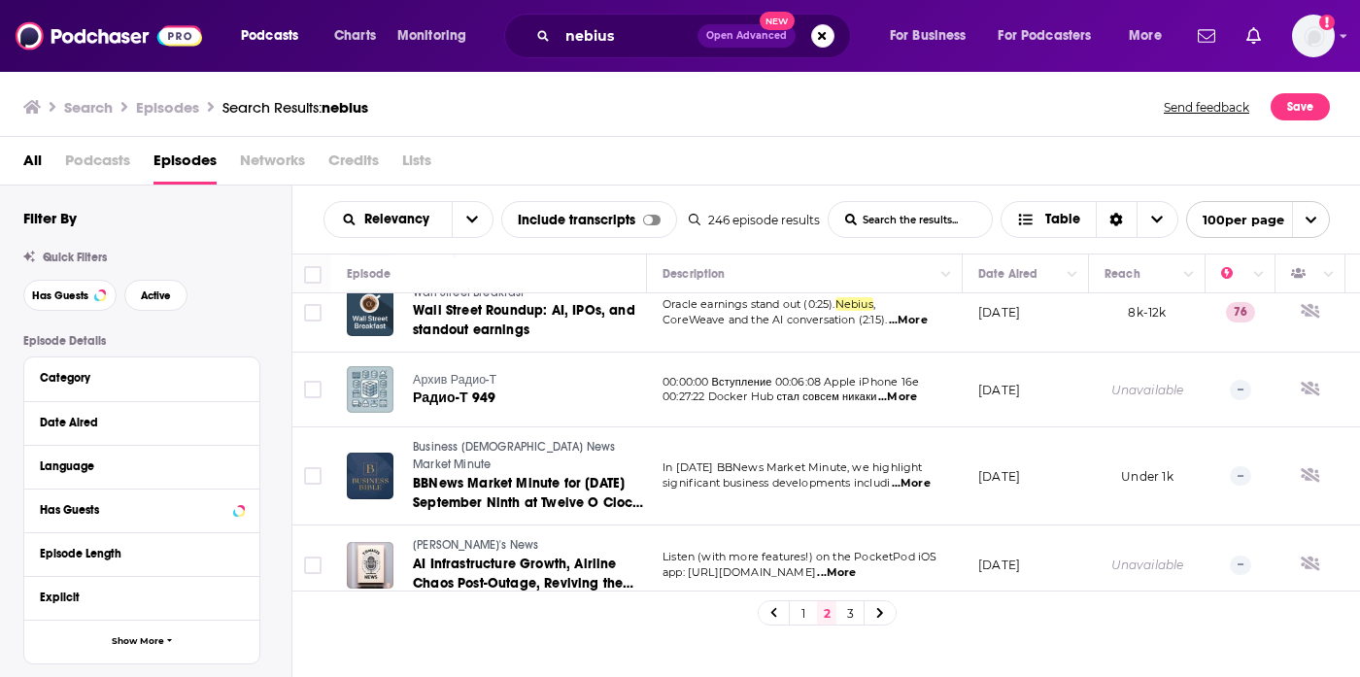
click at [856, 565] on span "...More" at bounding box center [836, 573] width 39 height 16
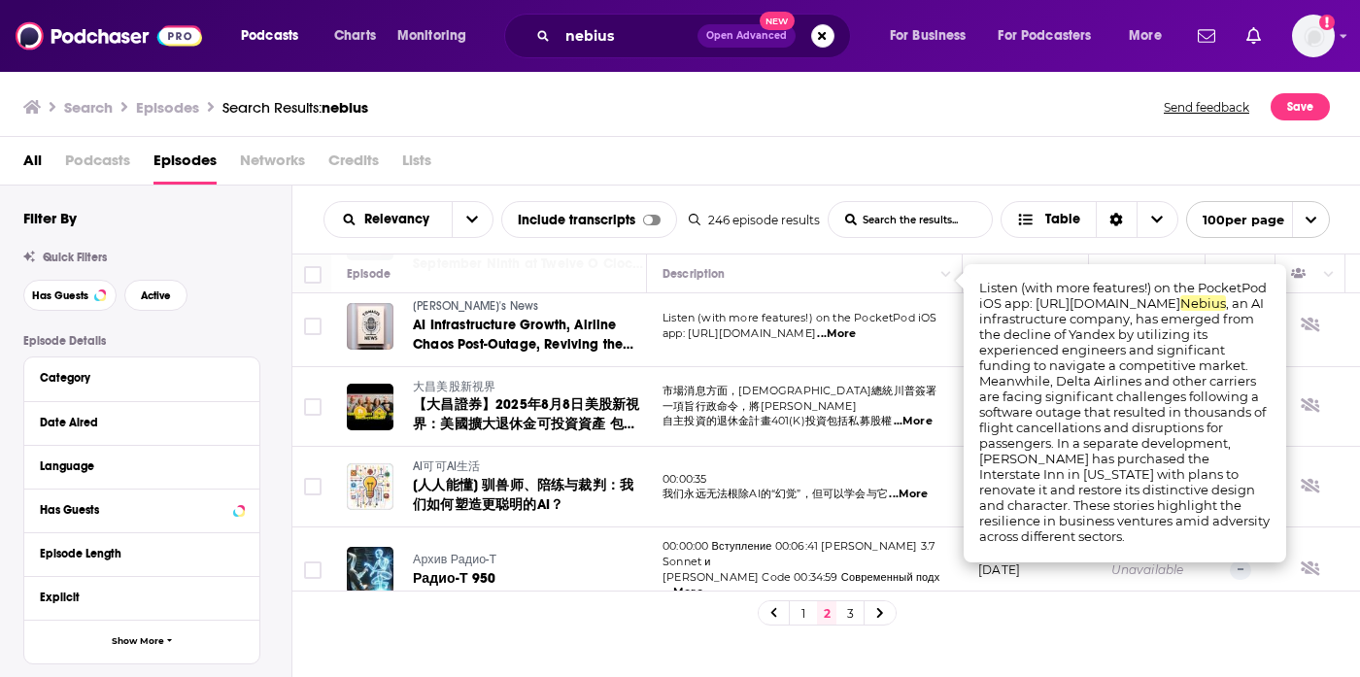
scroll to position [2904, 0]
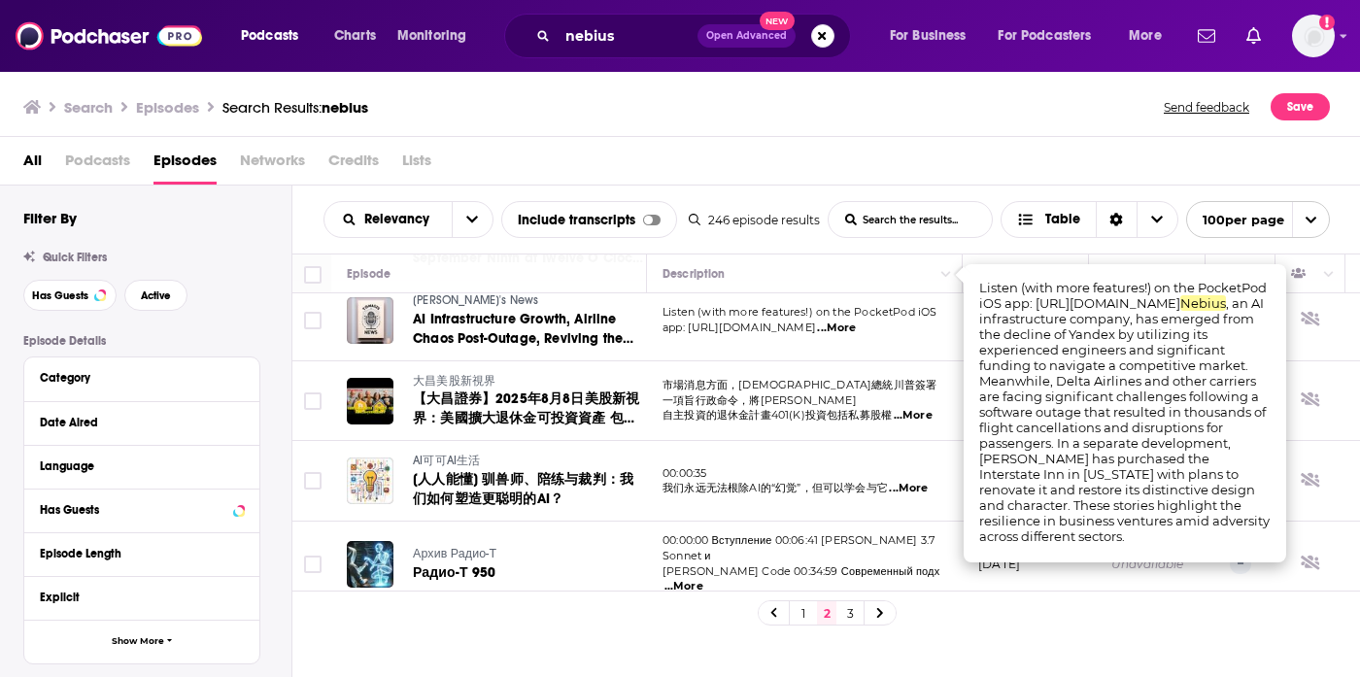
click at [919, 481] on span "...More" at bounding box center [908, 489] width 39 height 16
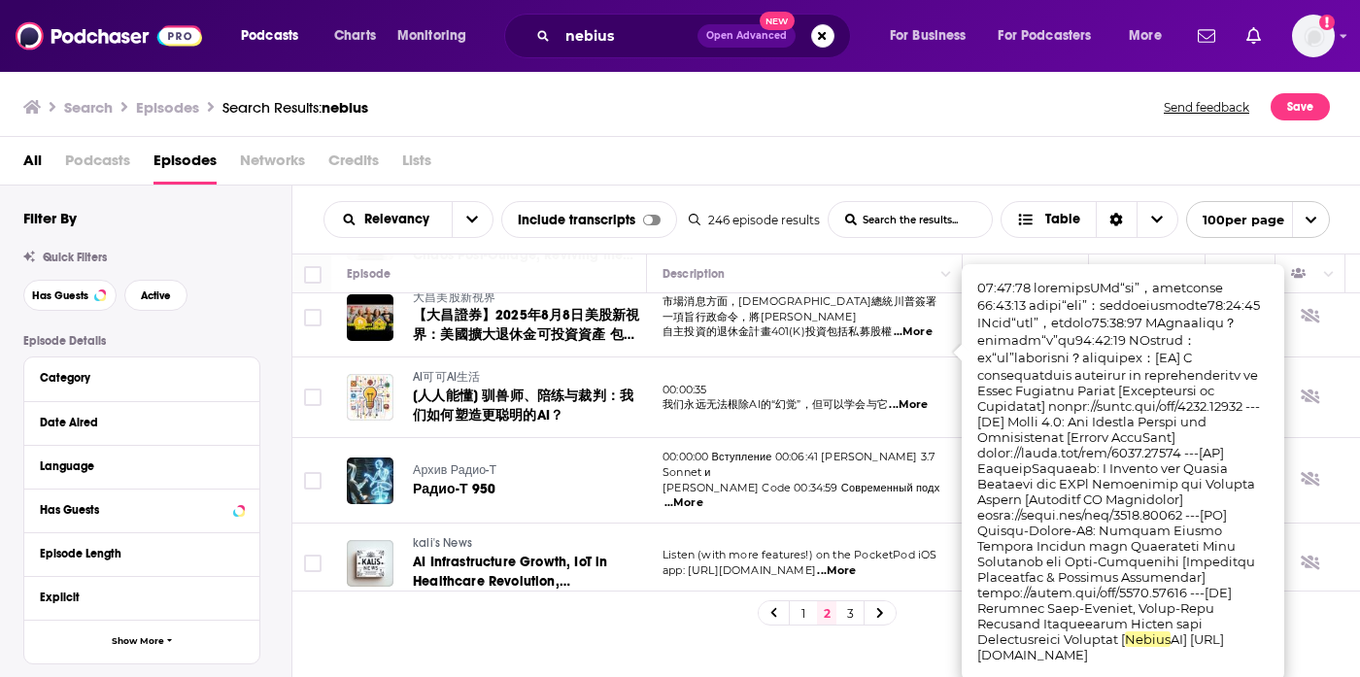
scroll to position [2988, 0]
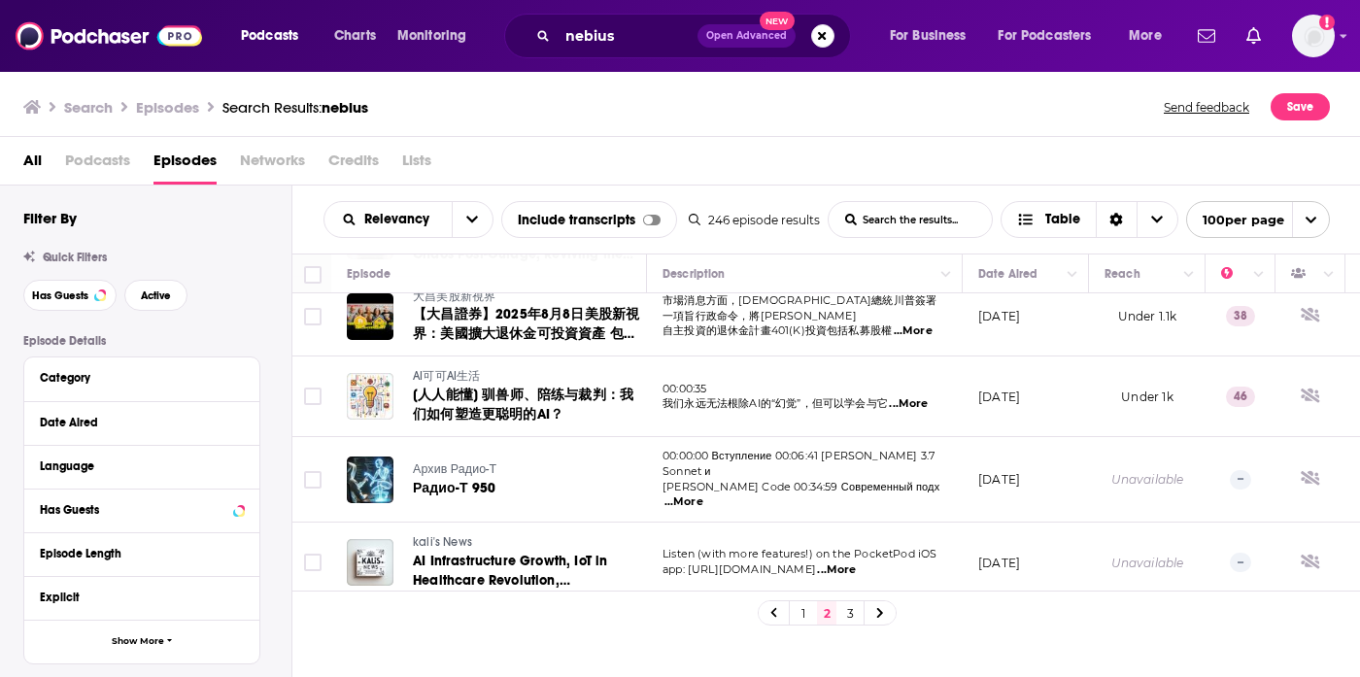
click at [856, 562] on span "...More" at bounding box center [836, 570] width 39 height 16
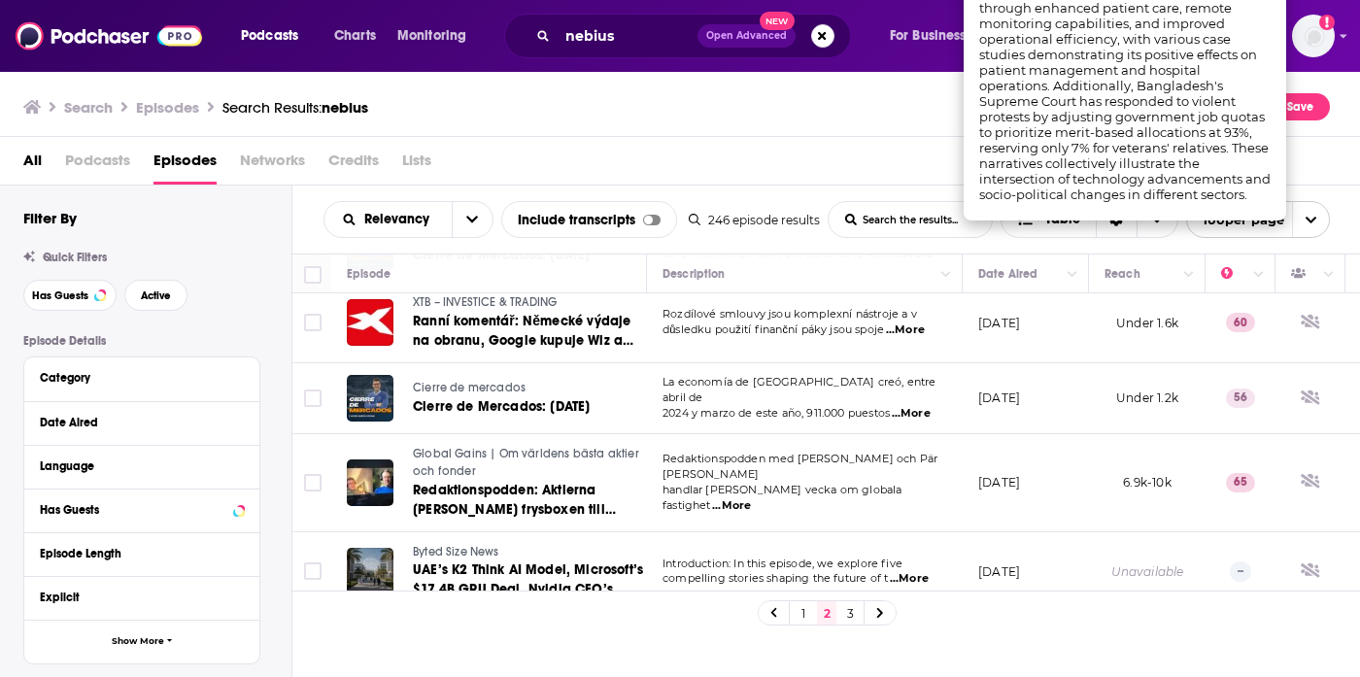
scroll to position [3622, 0]
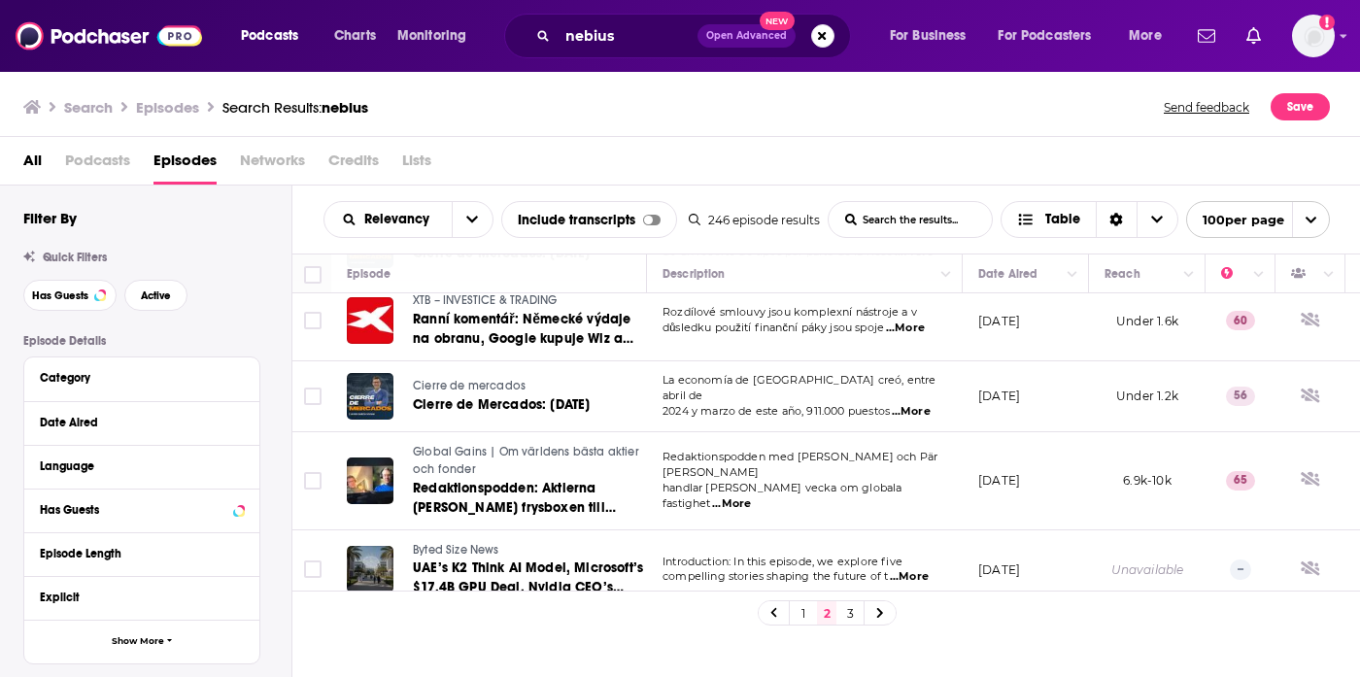
click at [751, 496] on span "...More" at bounding box center [731, 504] width 39 height 16
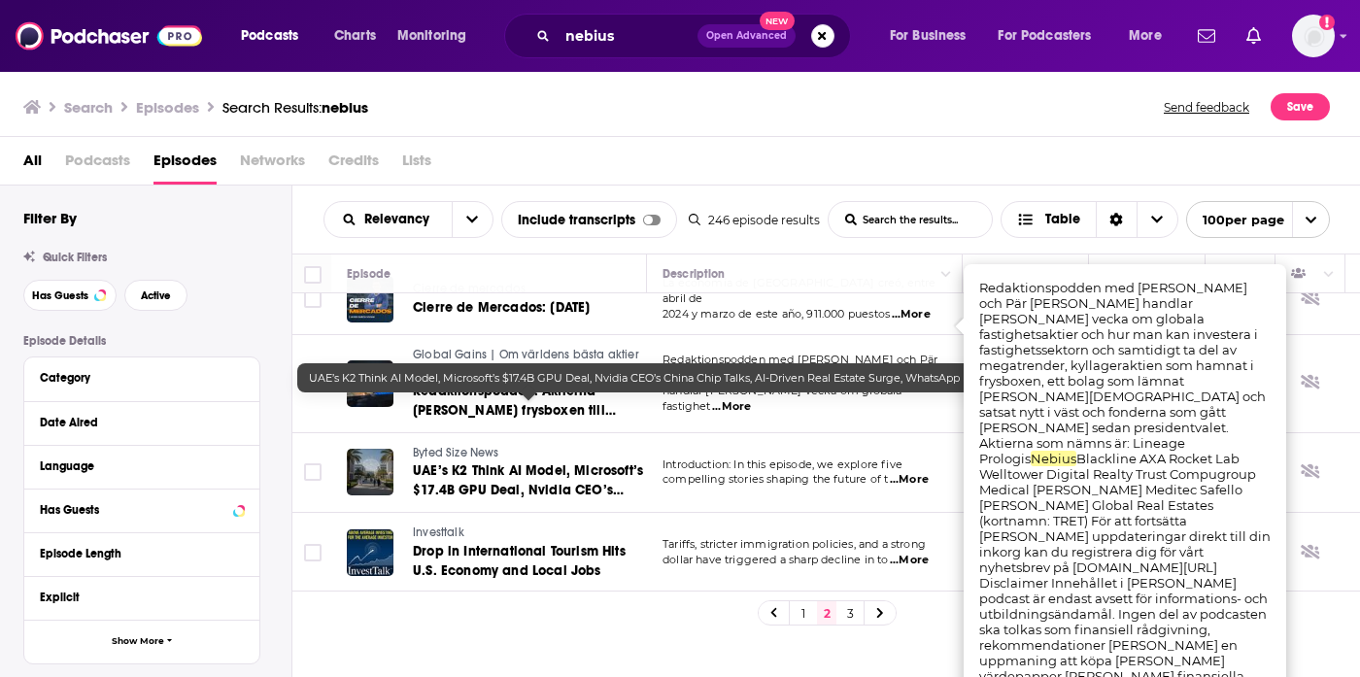
scroll to position [3720, 0]
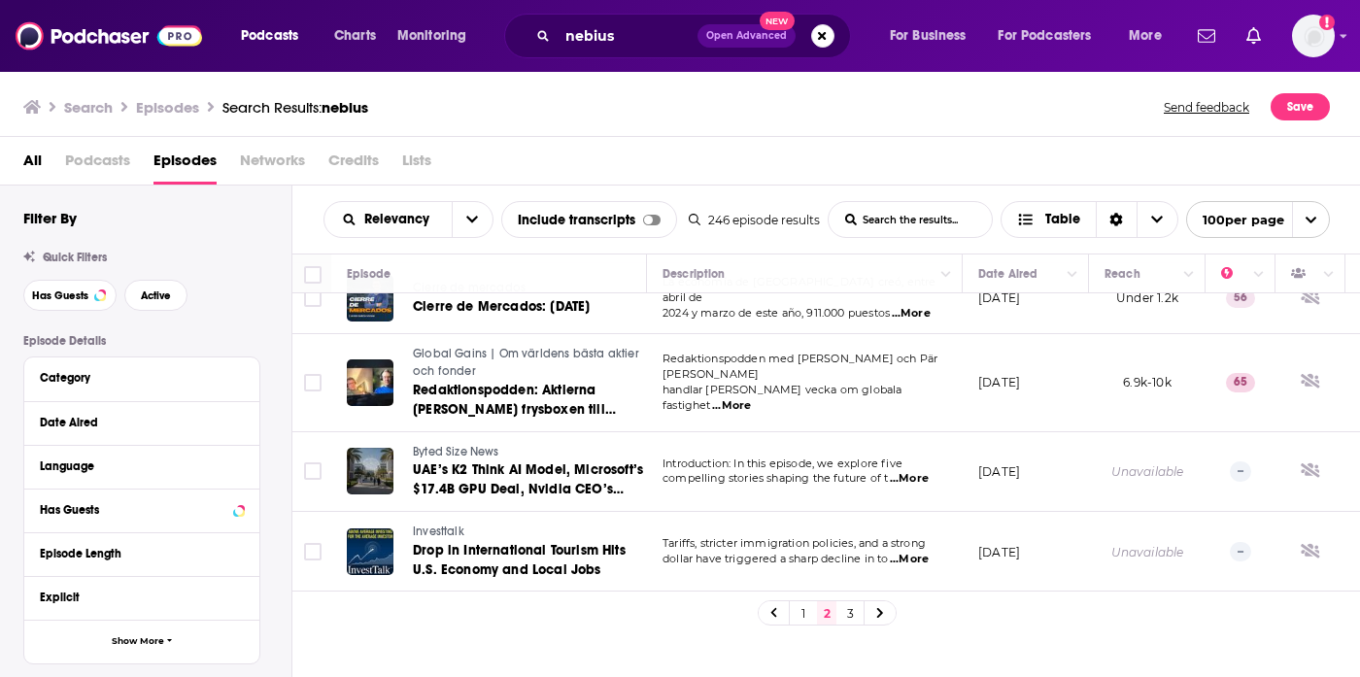
click at [904, 471] on span "...More" at bounding box center [909, 479] width 39 height 16
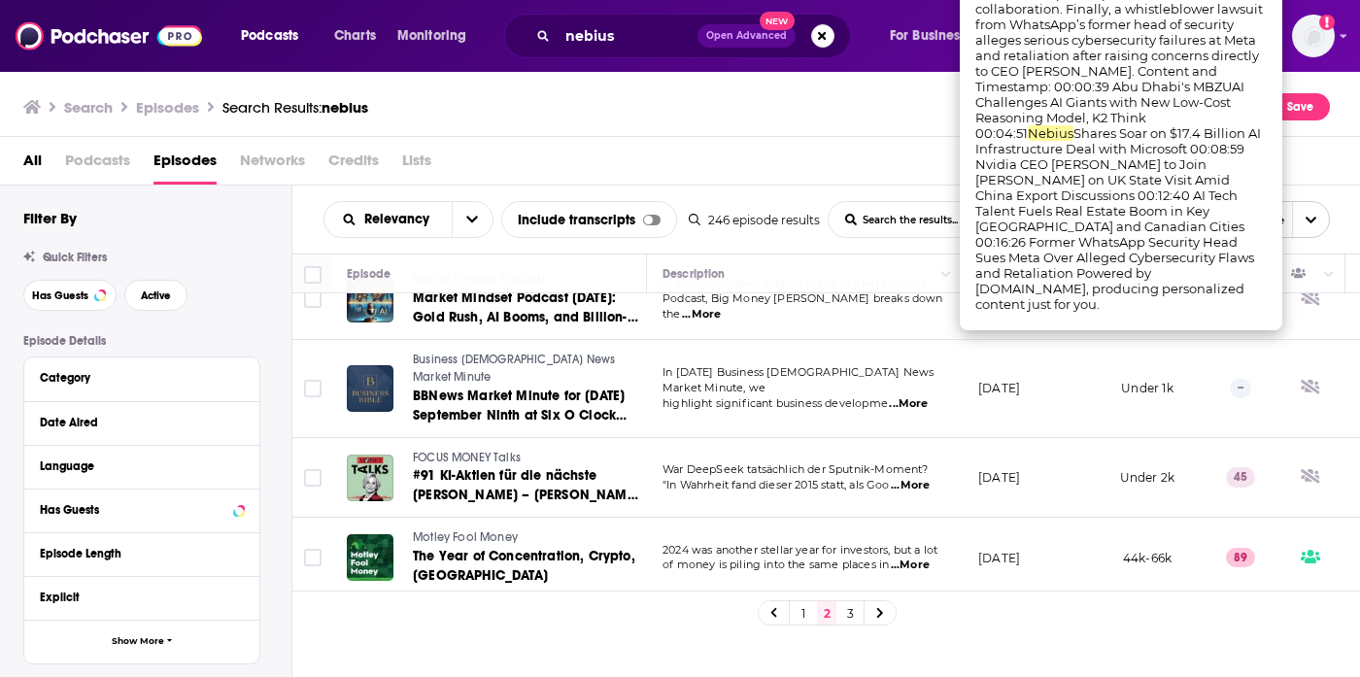
scroll to position [4584, 0]
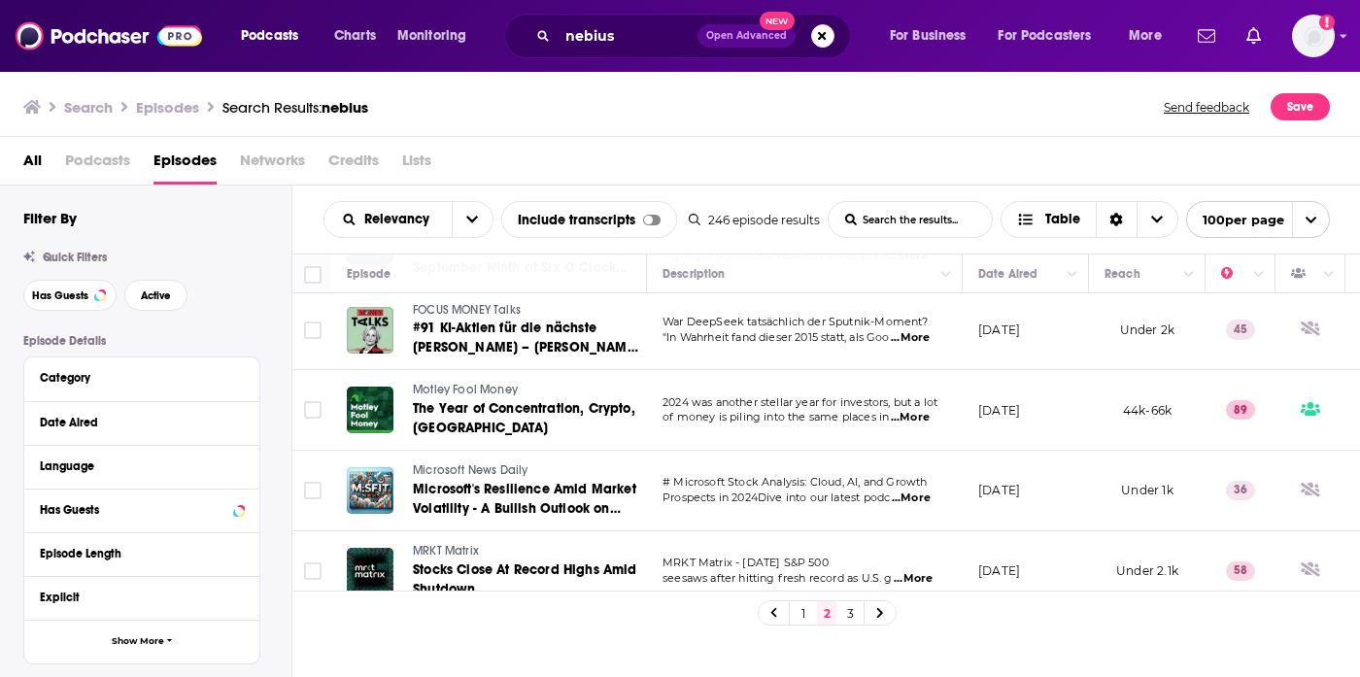
click at [914, 490] on span "...More" at bounding box center [910, 498] width 39 height 16
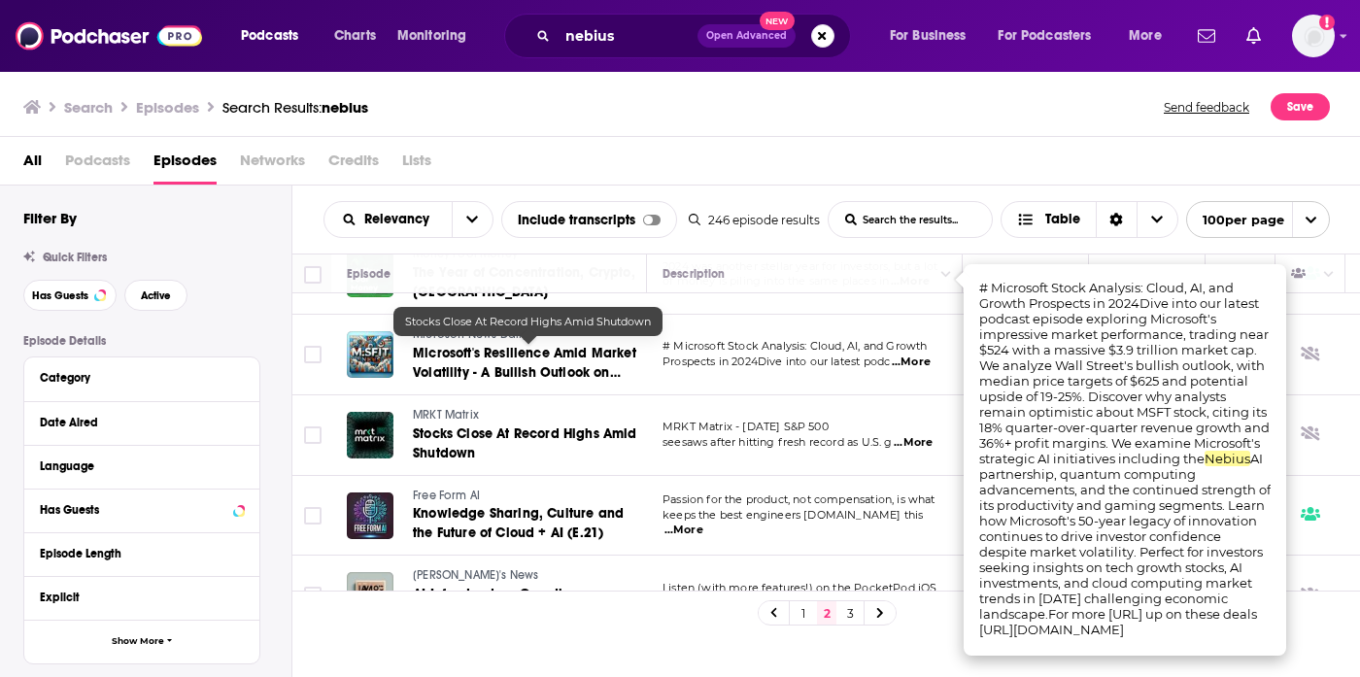
scroll to position [4722, 0]
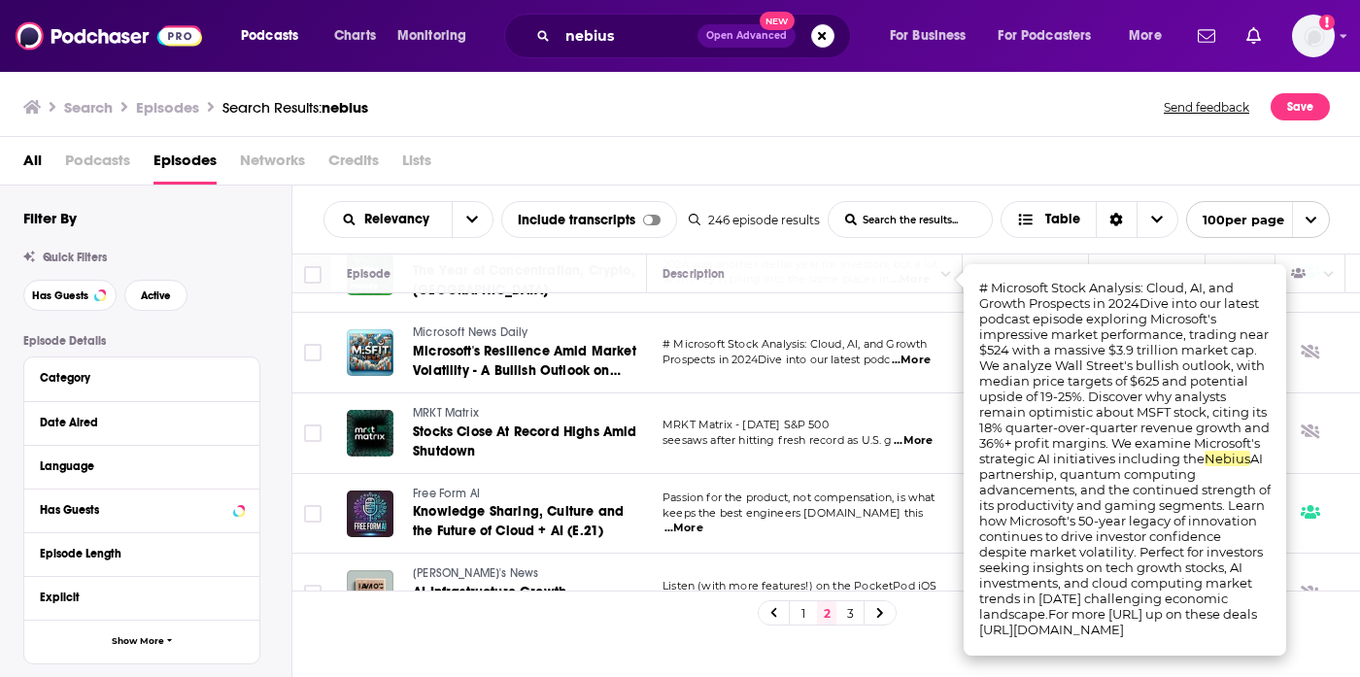
click at [856, 593] on span "...More" at bounding box center [836, 601] width 39 height 16
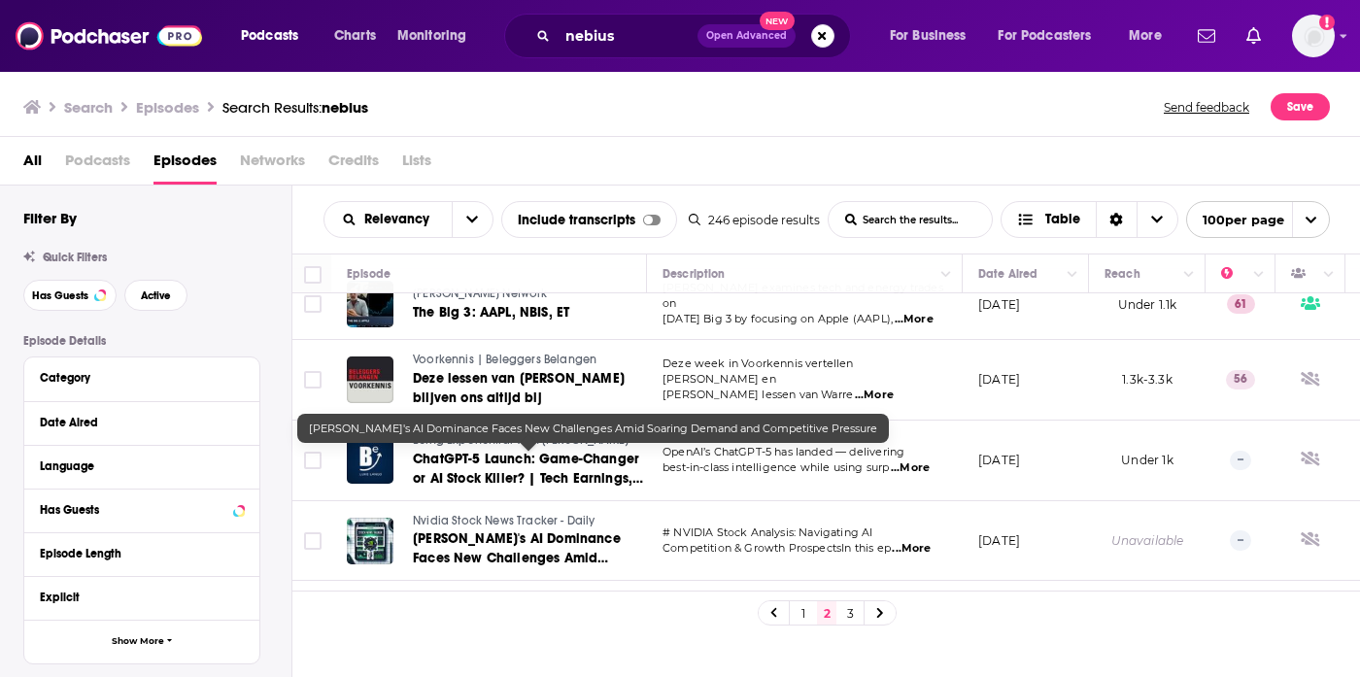
scroll to position [5819, 0]
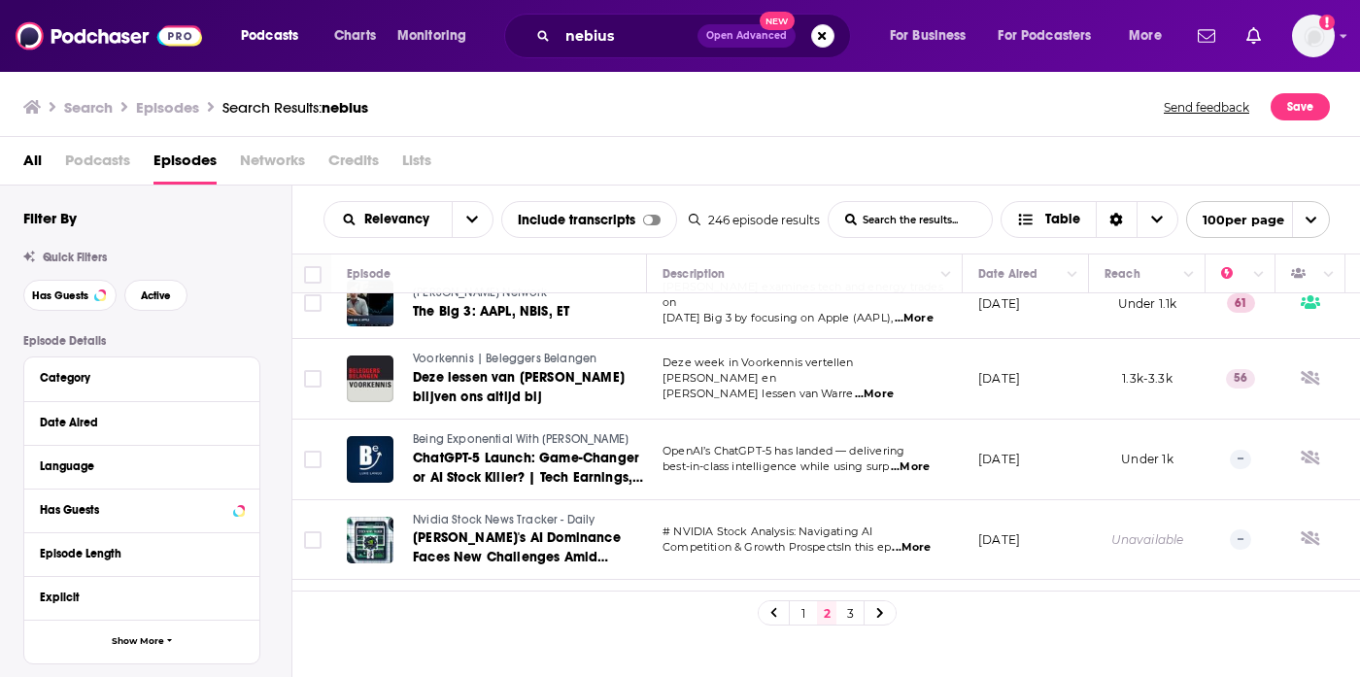
click at [914, 540] on span "...More" at bounding box center [910, 548] width 39 height 16
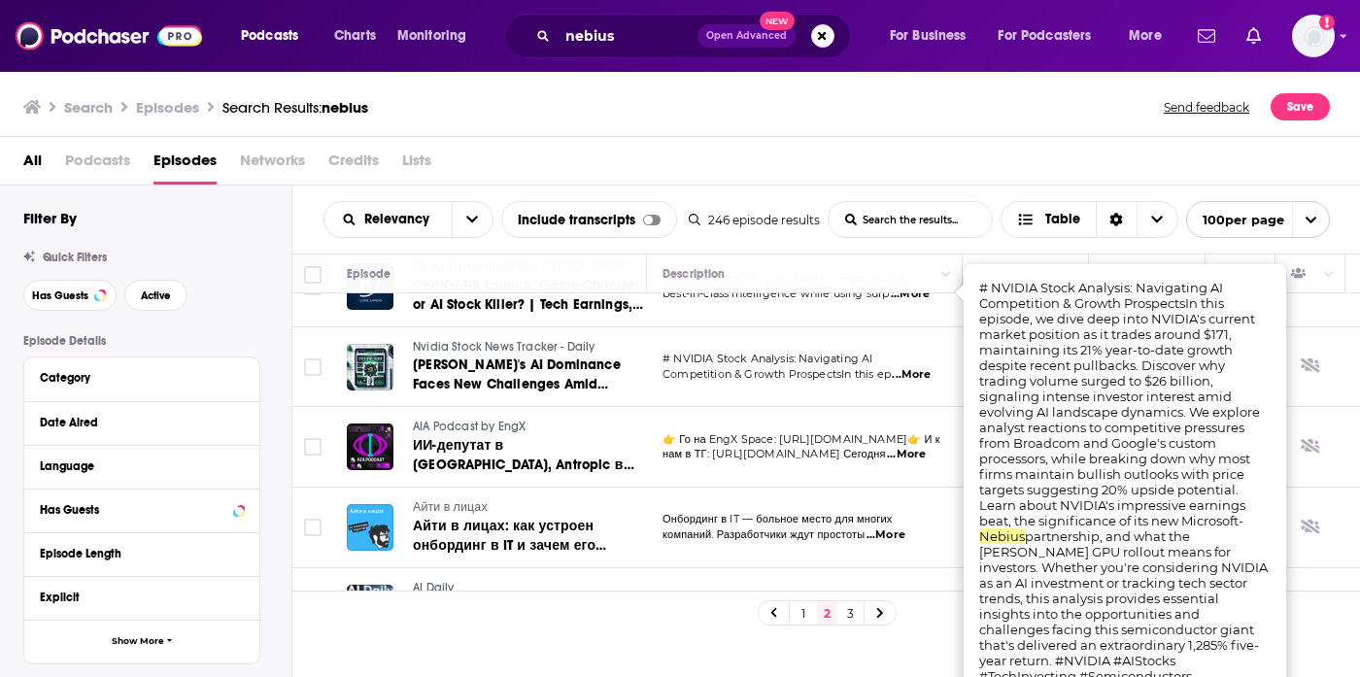
scroll to position [5994, 0]
click at [849, 615] on link "3" at bounding box center [849, 612] width 19 height 23
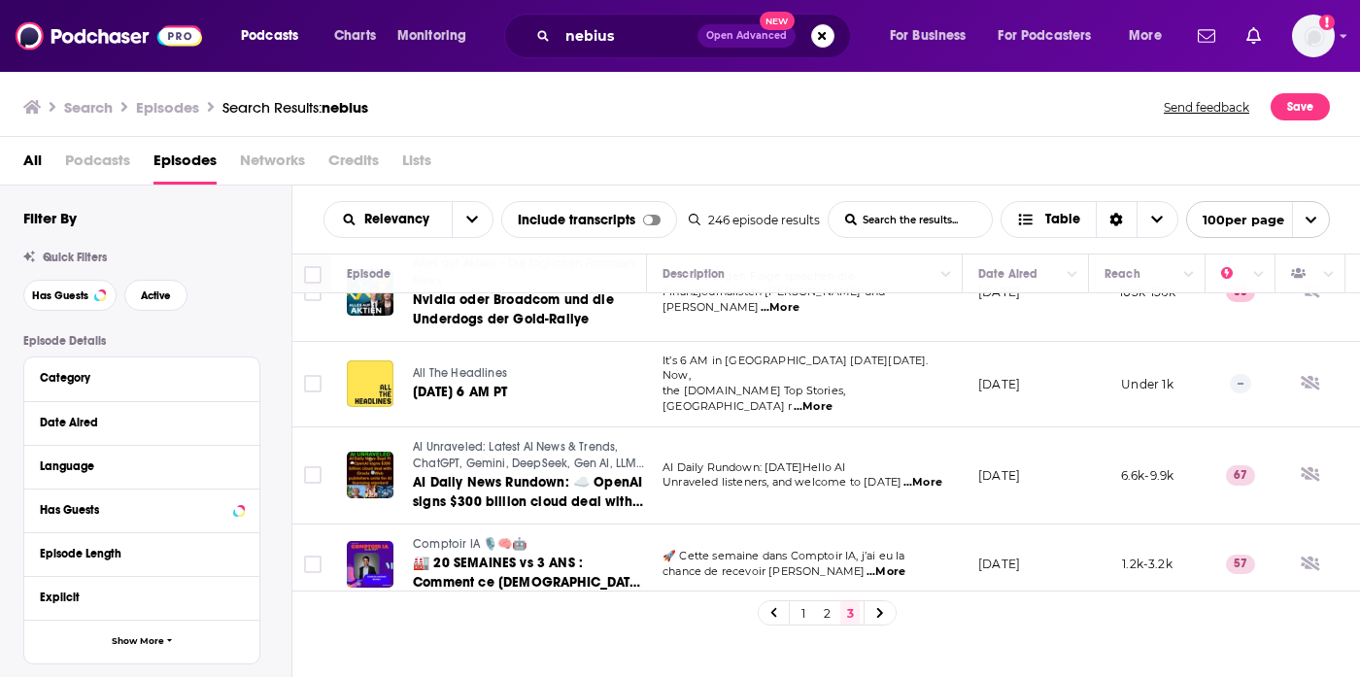
scroll to position [736, 0]
click at [918, 474] on span "...More" at bounding box center [922, 482] width 39 height 16
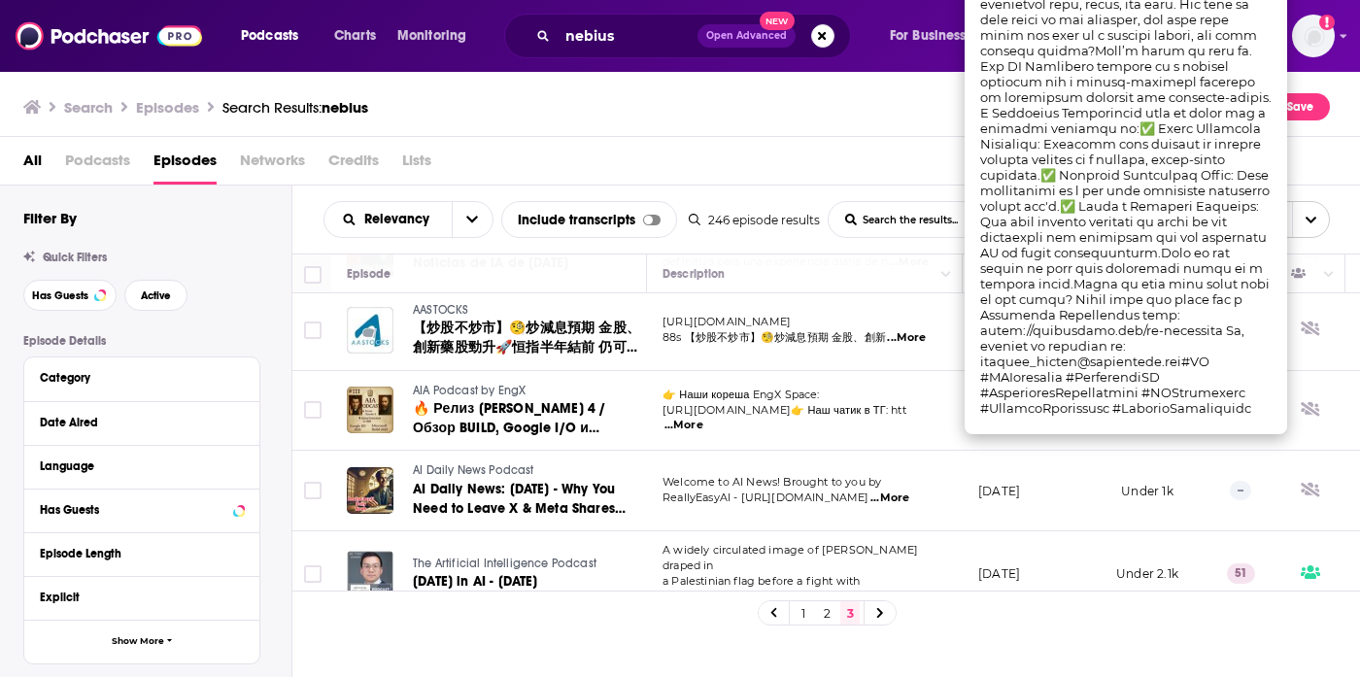
scroll to position [1680, 0]
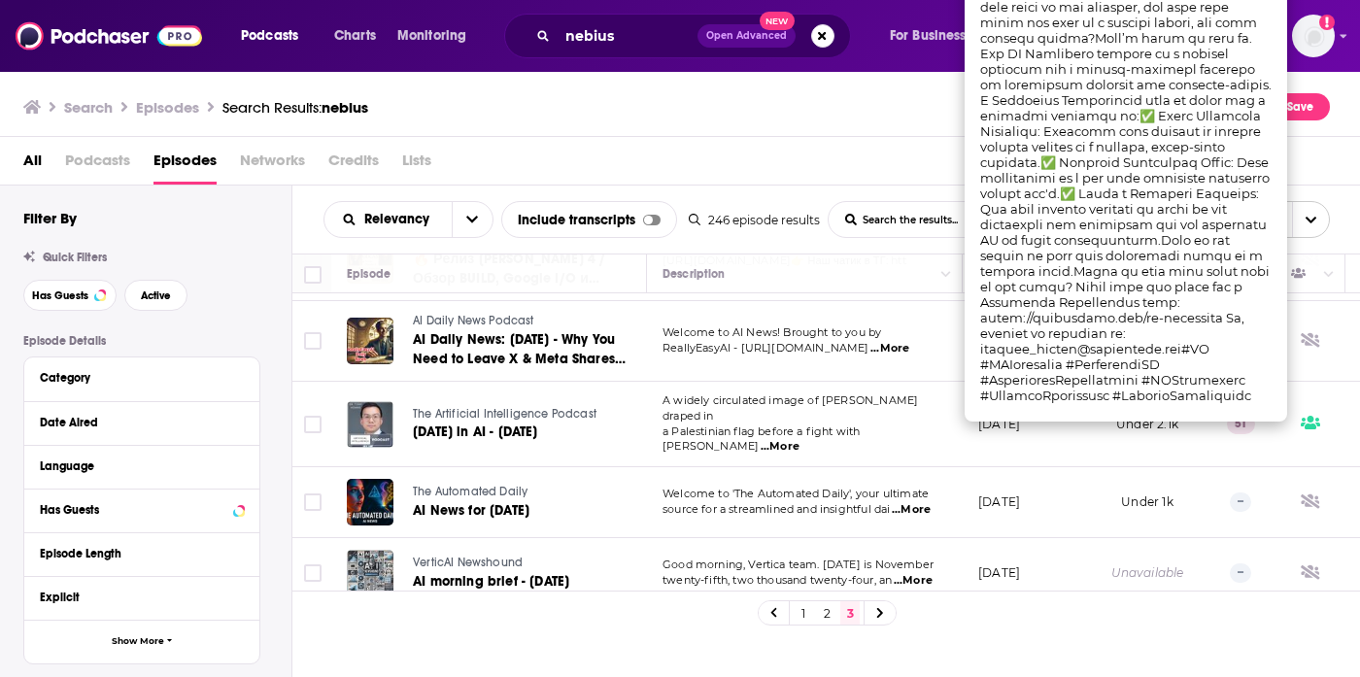
click at [799, 439] on span "...More" at bounding box center [779, 447] width 39 height 16
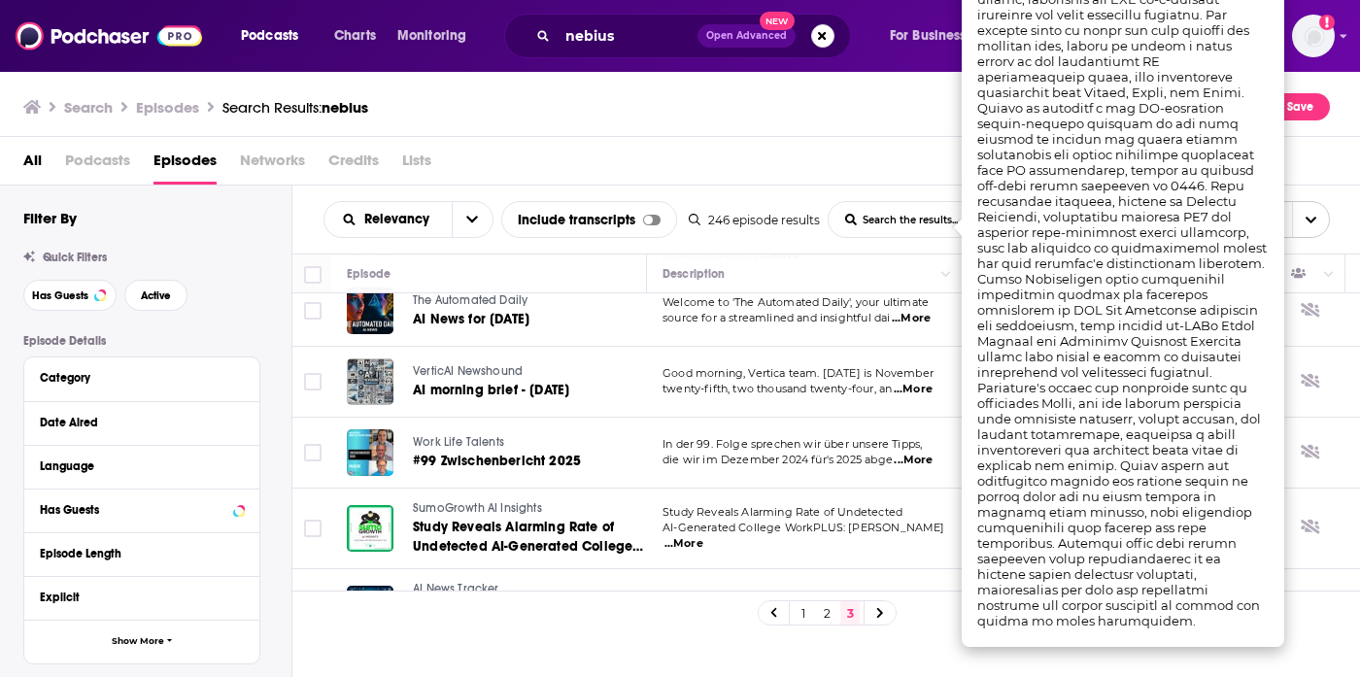
scroll to position [1900, 0]
